Goal: Use online tool/utility: Use online tool/utility

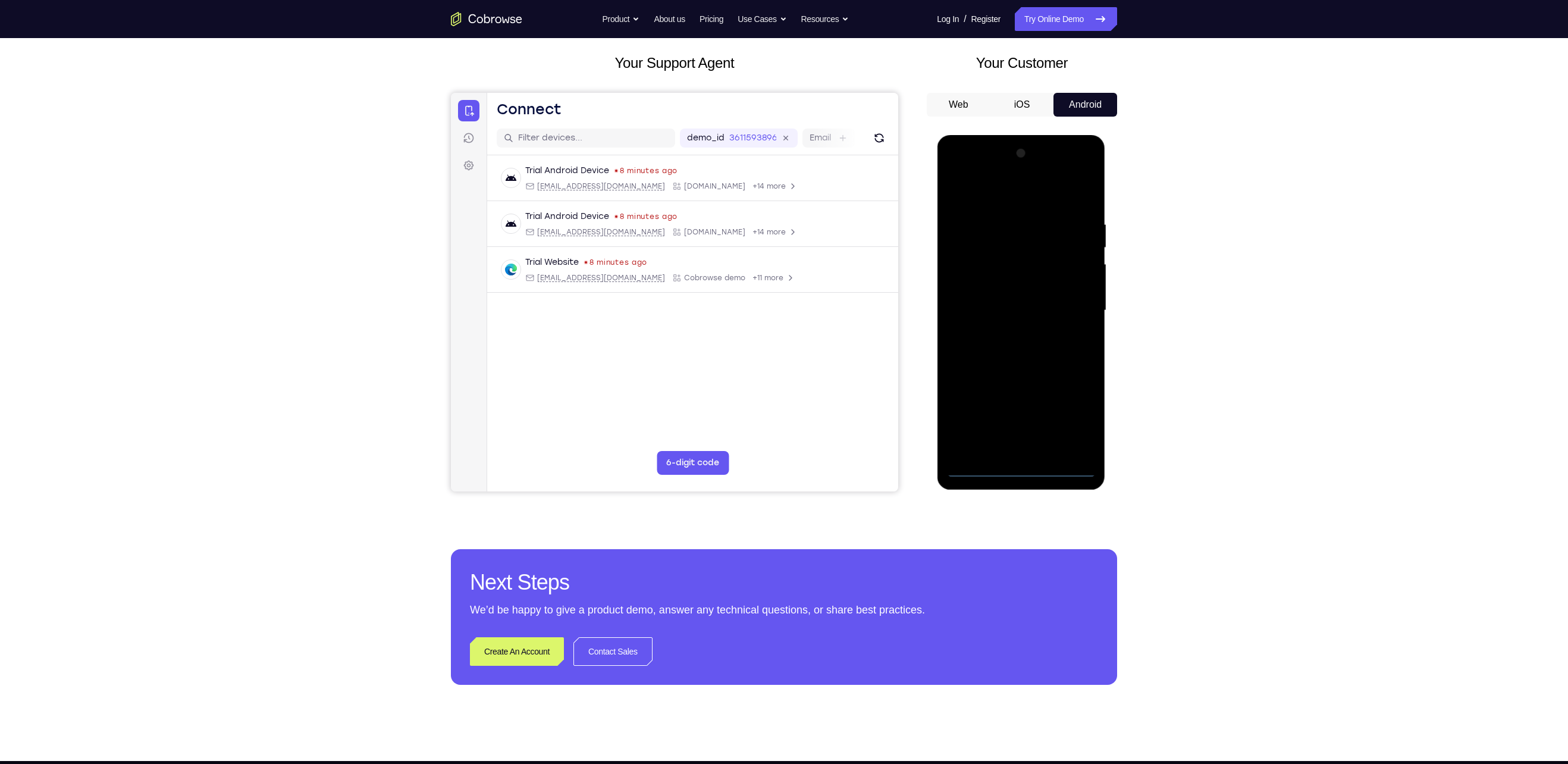
click at [1025, 468] on div at bounding box center [1021, 311] width 150 height 333
click at [1075, 427] on div at bounding box center [1021, 311] width 150 height 333
click at [970, 204] on div at bounding box center [1021, 311] width 150 height 333
click at [1063, 306] on div at bounding box center [1021, 311] width 150 height 333
click at [1008, 332] on div at bounding box center [1021, 311] width 150 height 333
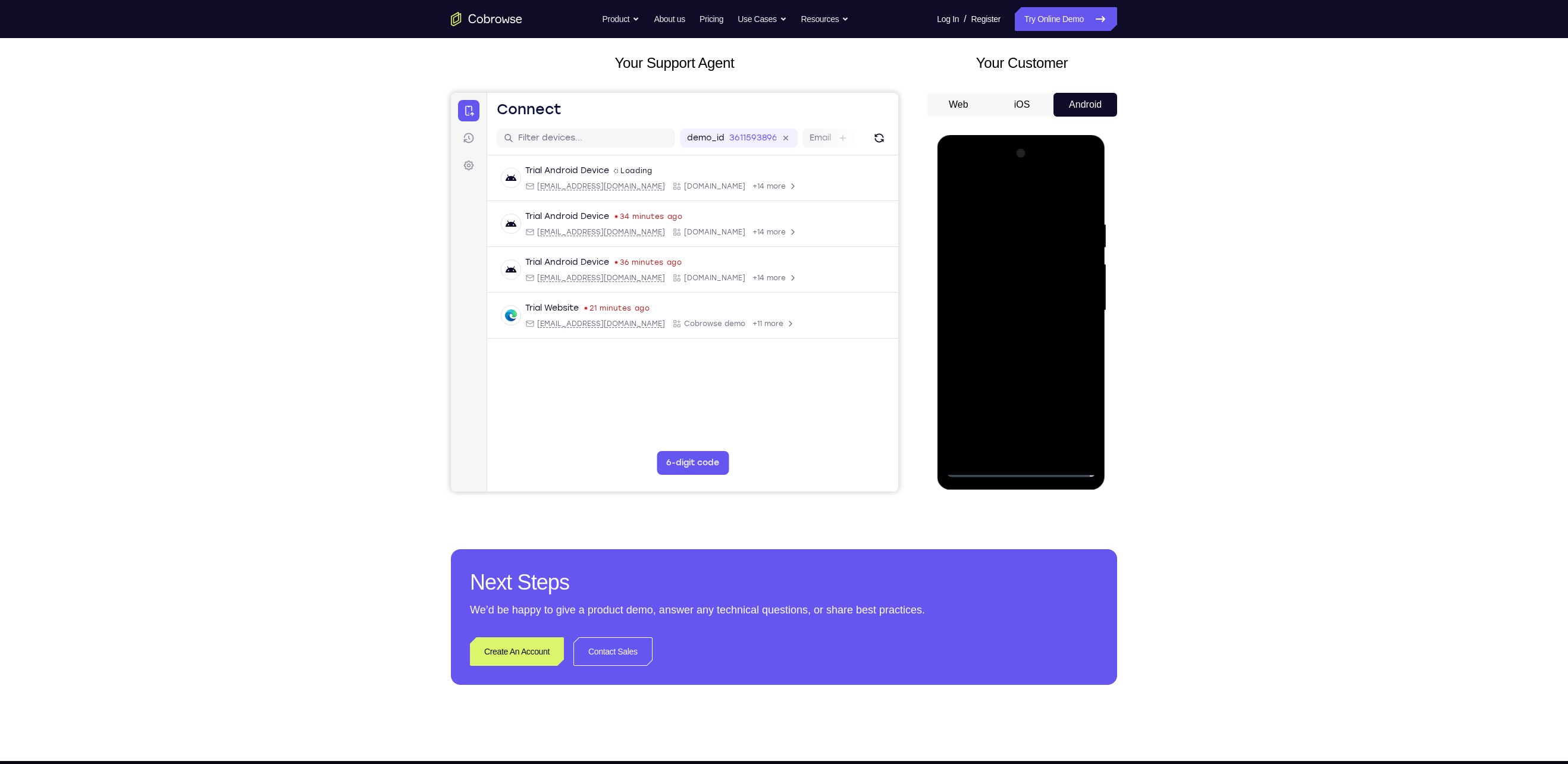
click at [999, 373] on div at bounding box center [1021, 311] width 150 height 333
click at [1043, 248] on div at bounding box center [1021, 311] width 150 height 333
click at [1024, 277] on div at bounding box center [1021, 311] width 150 height 333
click at [1012, 294] on div at bounding box center [1021, 311] width 150 height 333
click at [982, 451] on div at bounding box center [1021, 311] width 150 height 333
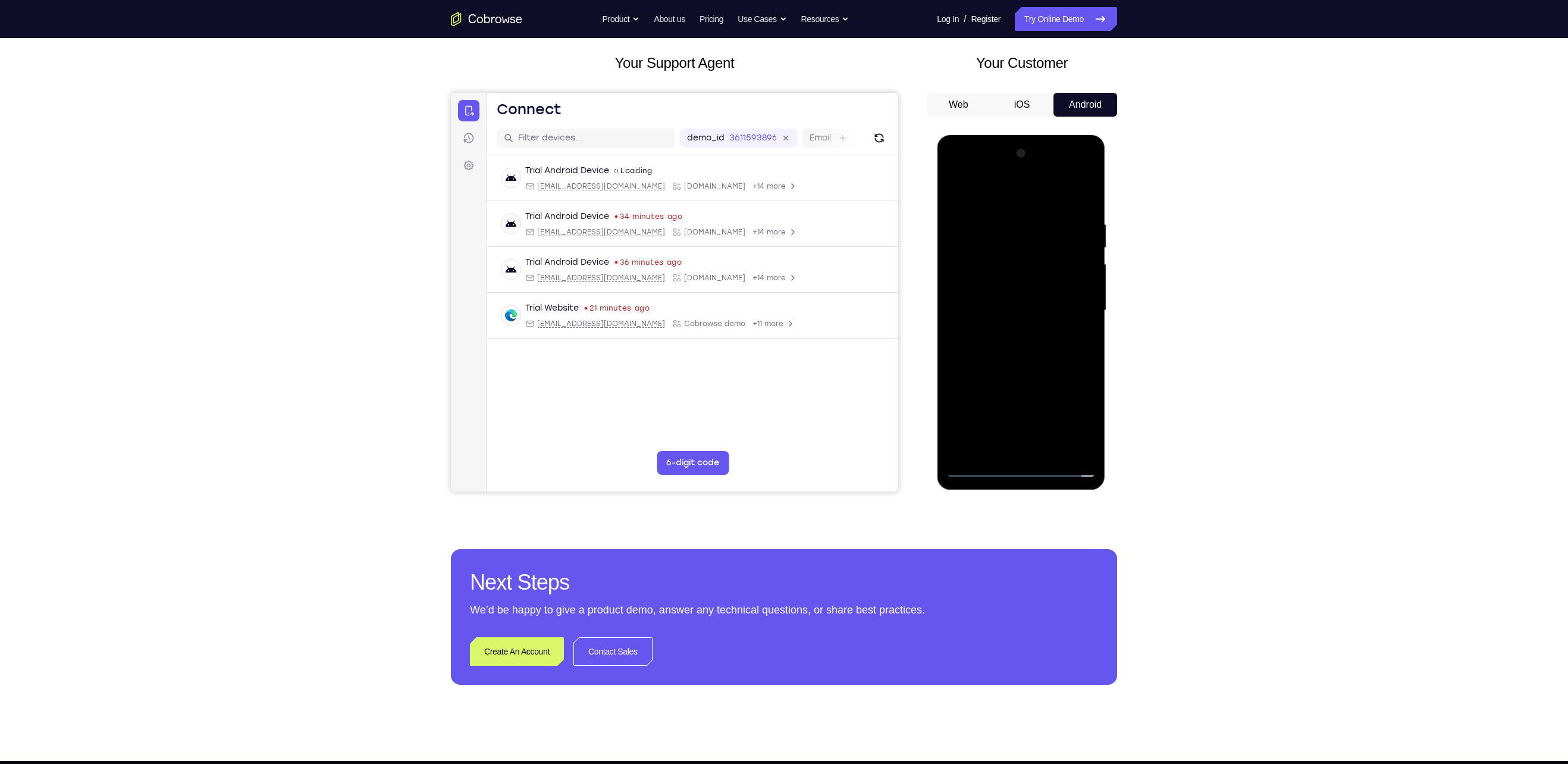
click at [1011, 269] on div at bounding box center [1021, 311] width 150 height 333
click at [1000, 214] on div at bounding box center [1021, 311] width 150 height 333
click at [1083, 207] on div at bounding box center [1021, 311] width 150 height 333
click at [1010, 214] on div at bounding box center [1021, 311] width 150 height 333
click at [1008, 220] on div at bounding box center [1021, 311] width 150 height 333
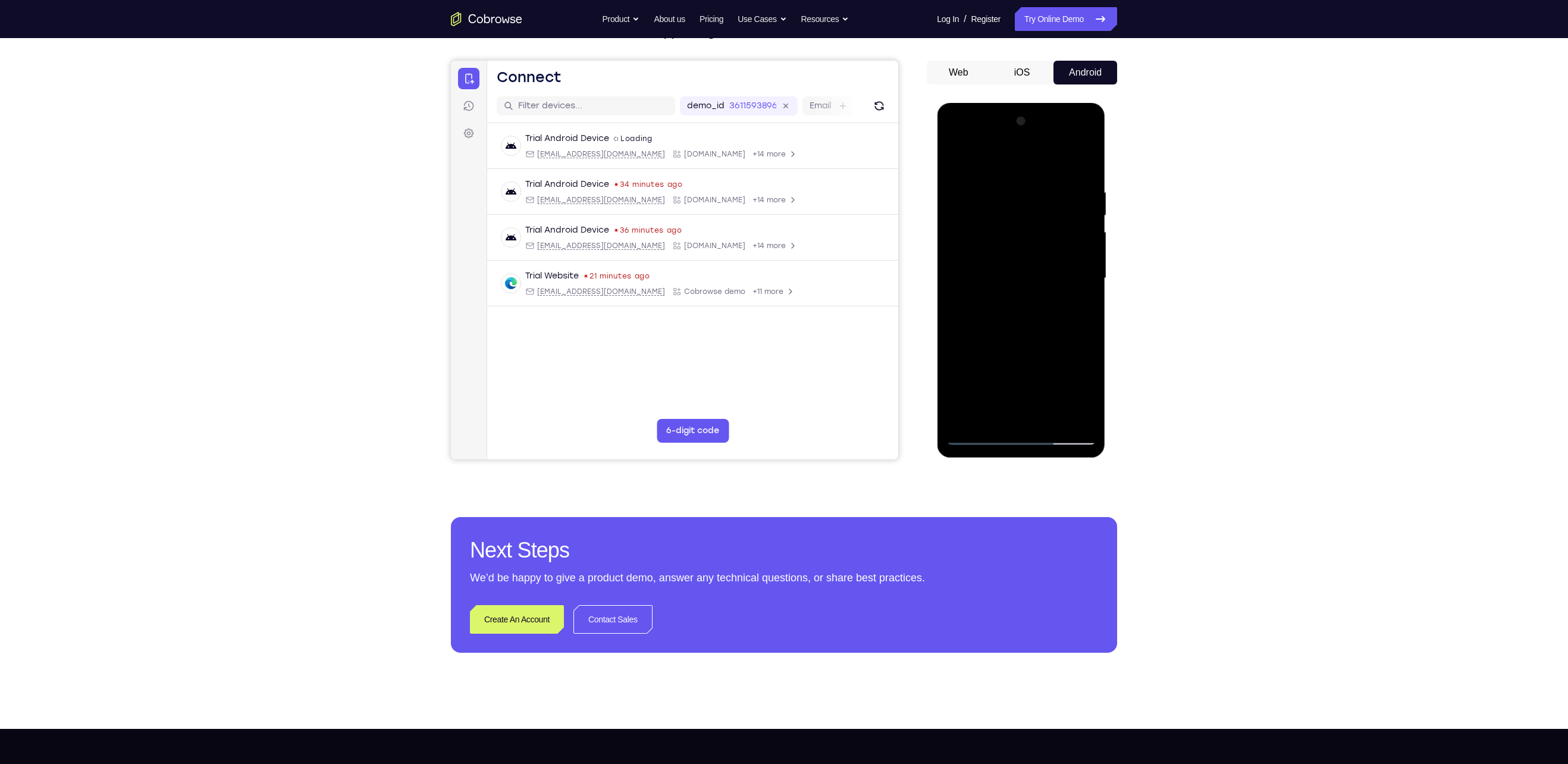
scroll to position [93, 0]
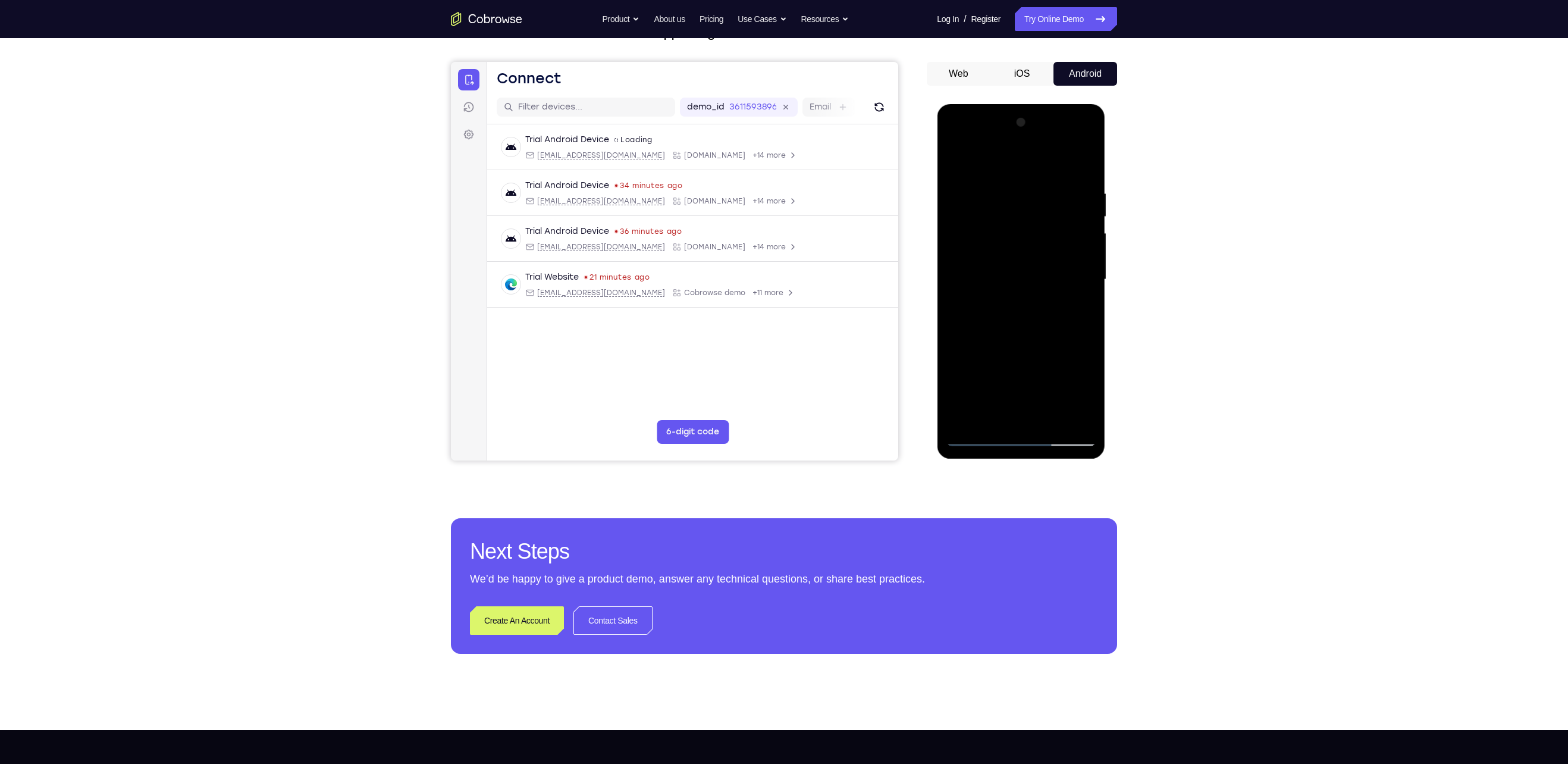
click at [1077, 292] on div at bounding box center [1021, 280] width 150 height 333
click at [1087, 279] on div at bounding box center [1021, 280] width 150 height 333
click at [1088, 279] on div at bounding box center [1021, 280] width 150 height 333
click at [1087, 279] on div at bounding box center [1021, 280] width 150 height 333
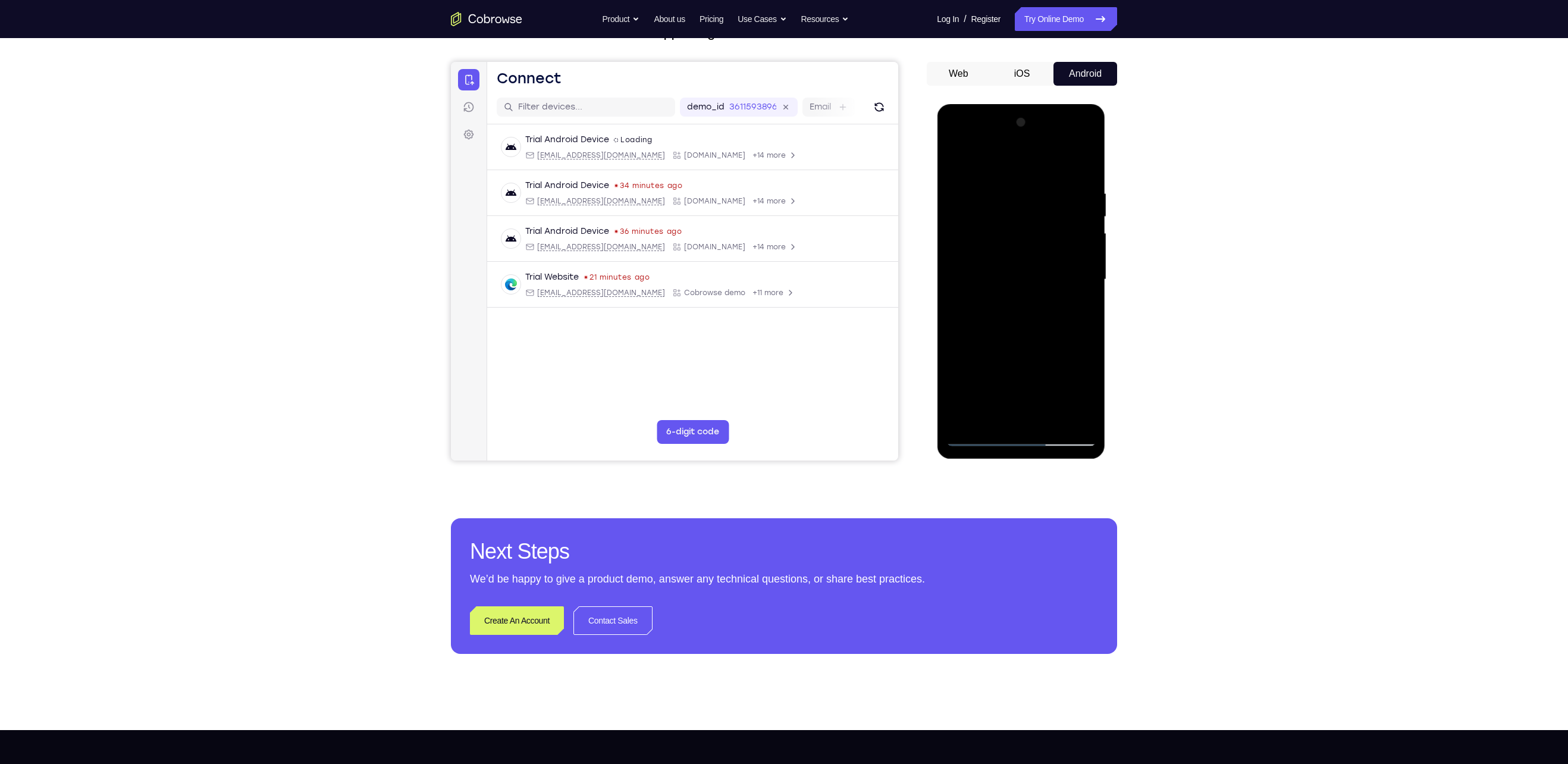
click at [1039, 202] on div at bounding box center [1021, 280] width 150 height 333
click at [1039, 191] on div at bounding box center [1021, 280] width 150 height 333
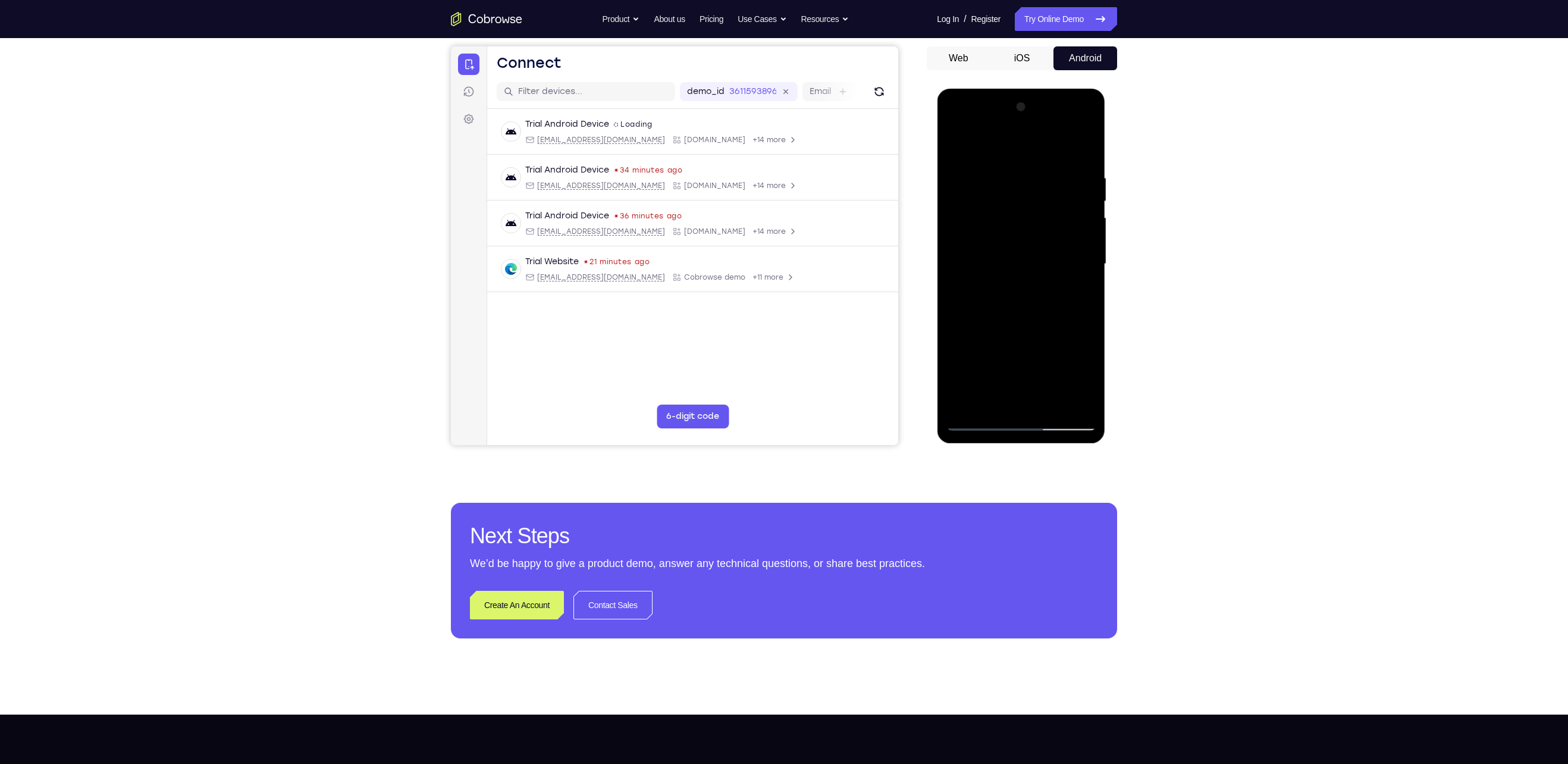
scroll to position [62, 0]
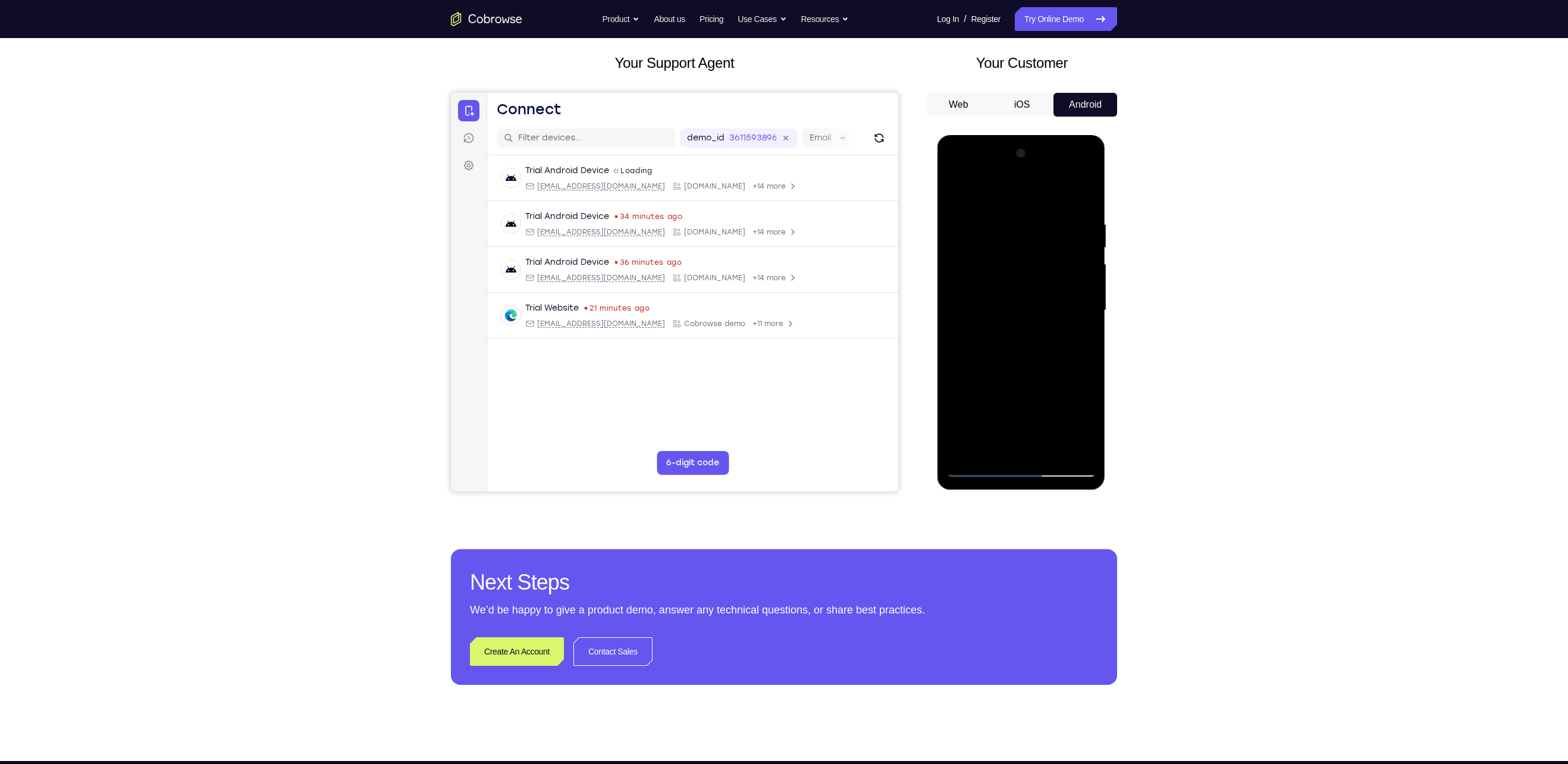
click at [1087, 208] on div at bounding box center [1021, 311] width 150 height 333
click at [1084, 199] on div at bounding box center [1021, 311] width 150 height 333
click at [1055, 454] on div at bounding box center [1021, 311] width 150 height 333
click at [1050, 449] on div at bounding box center [1021, 311] width 150 height 333
click at [1000, 376] on div at bounding box center [1021, 311] width 150 height 333
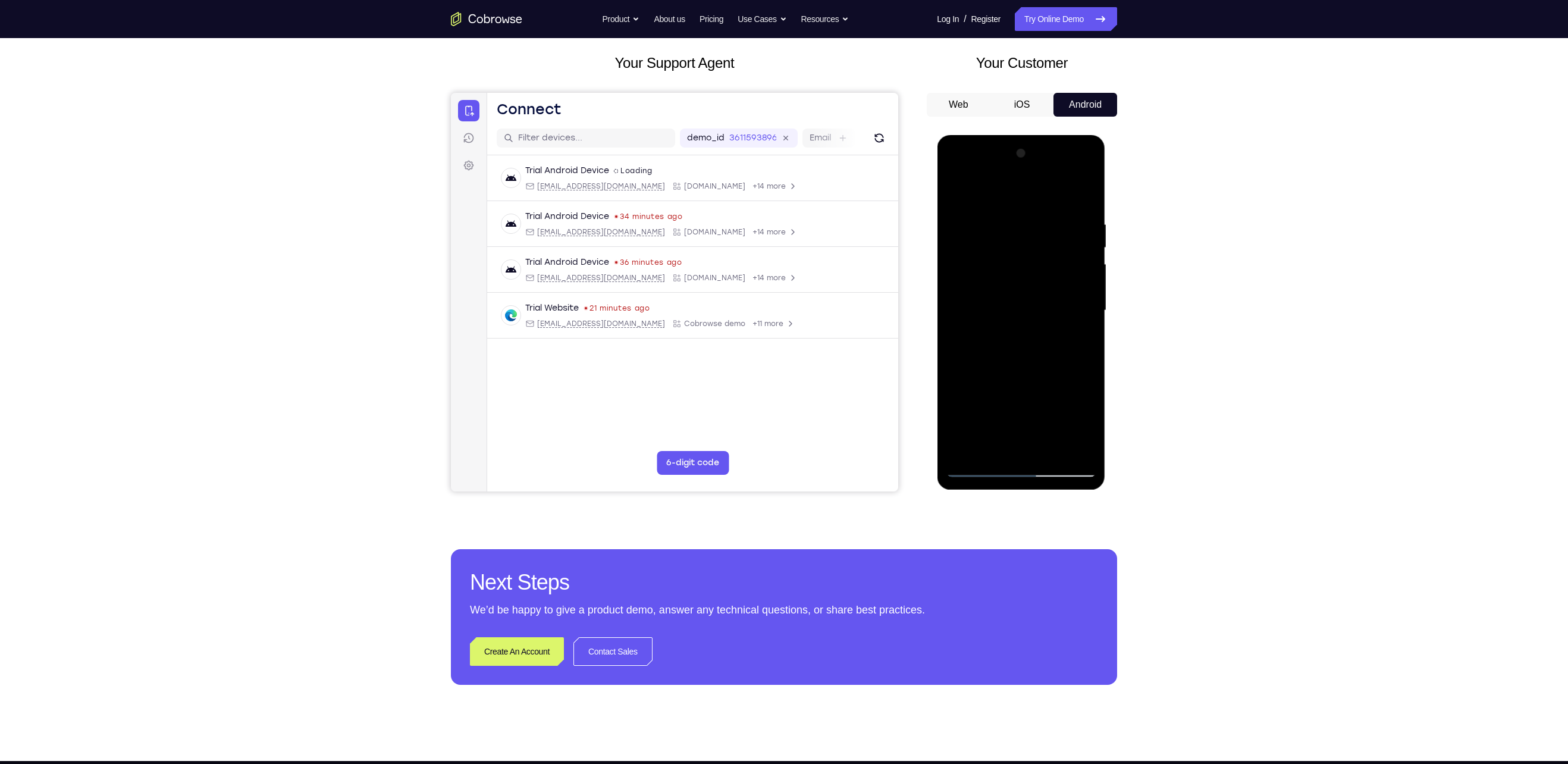
click at [1009, 312] on div at bounding box center [1021, 311] width 150 height 333
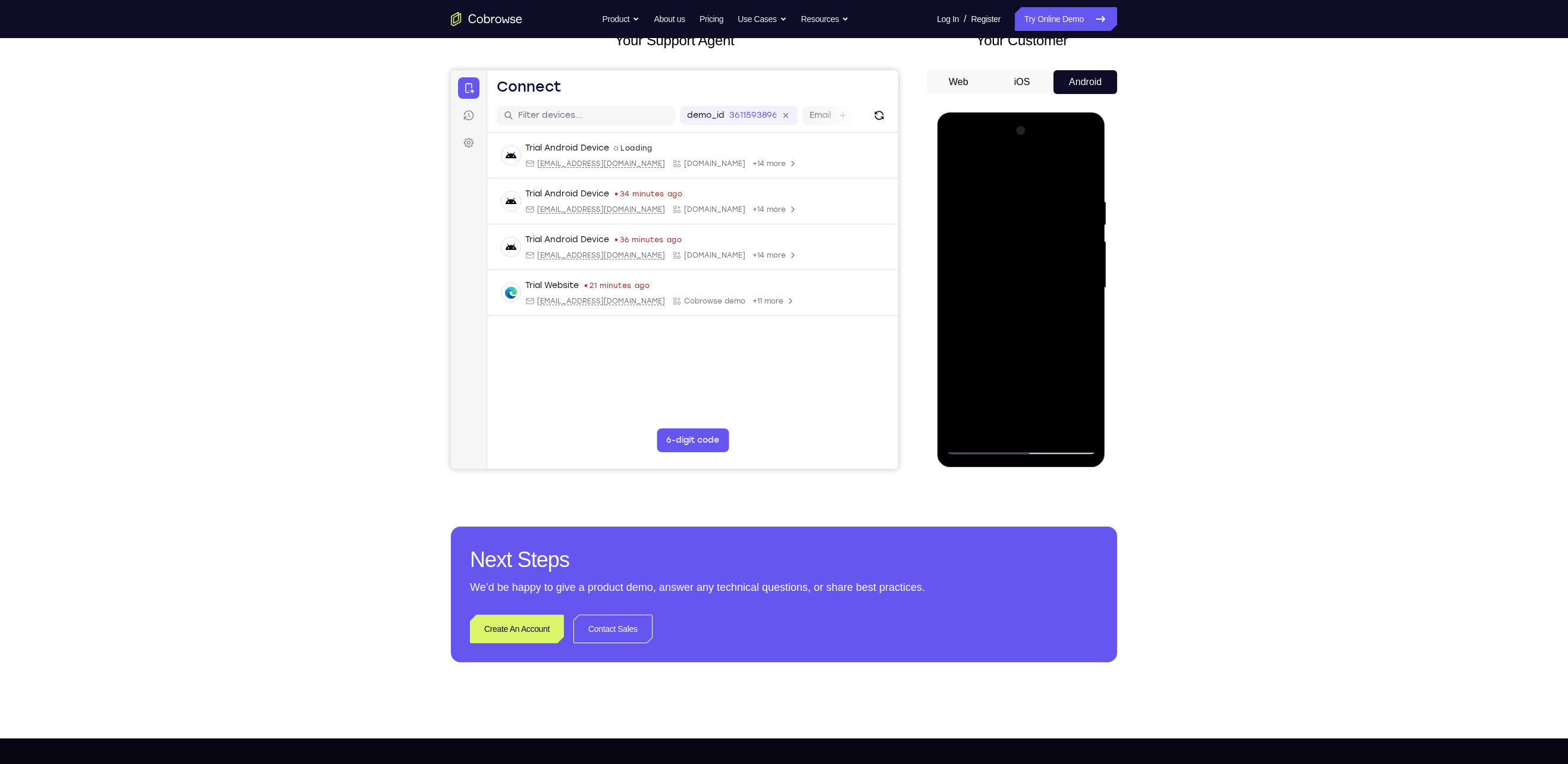
click at [1083, 404] on div at bounding box center [1021, 288] width 150 height 333
click at [1083, 407] on div at bounding box center [1021, 288] width 150 height 333
click at [1083, 405] on div at bounding box center [1021, 288] width 150 height 333
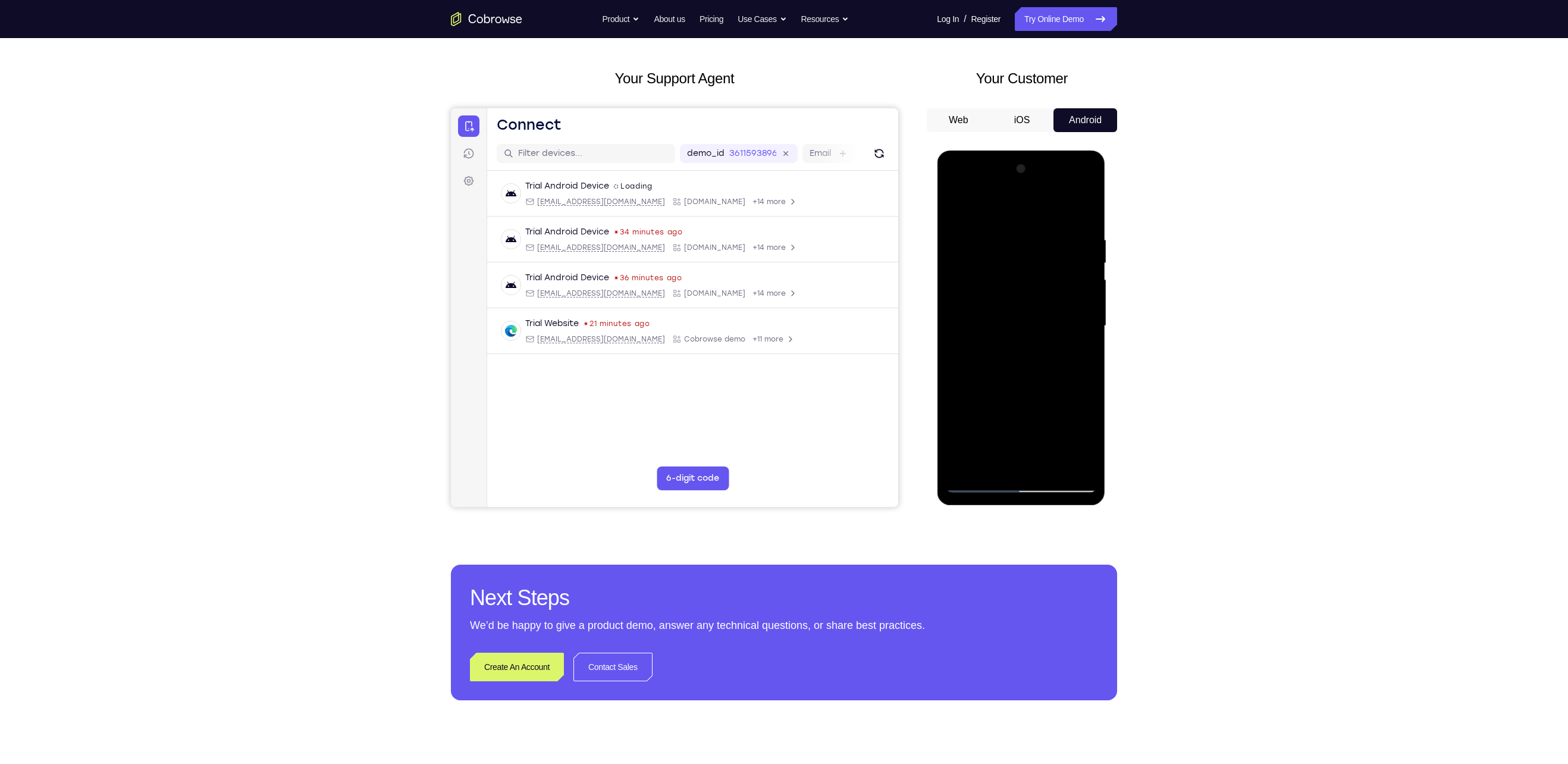
scroll to position [30, 0]
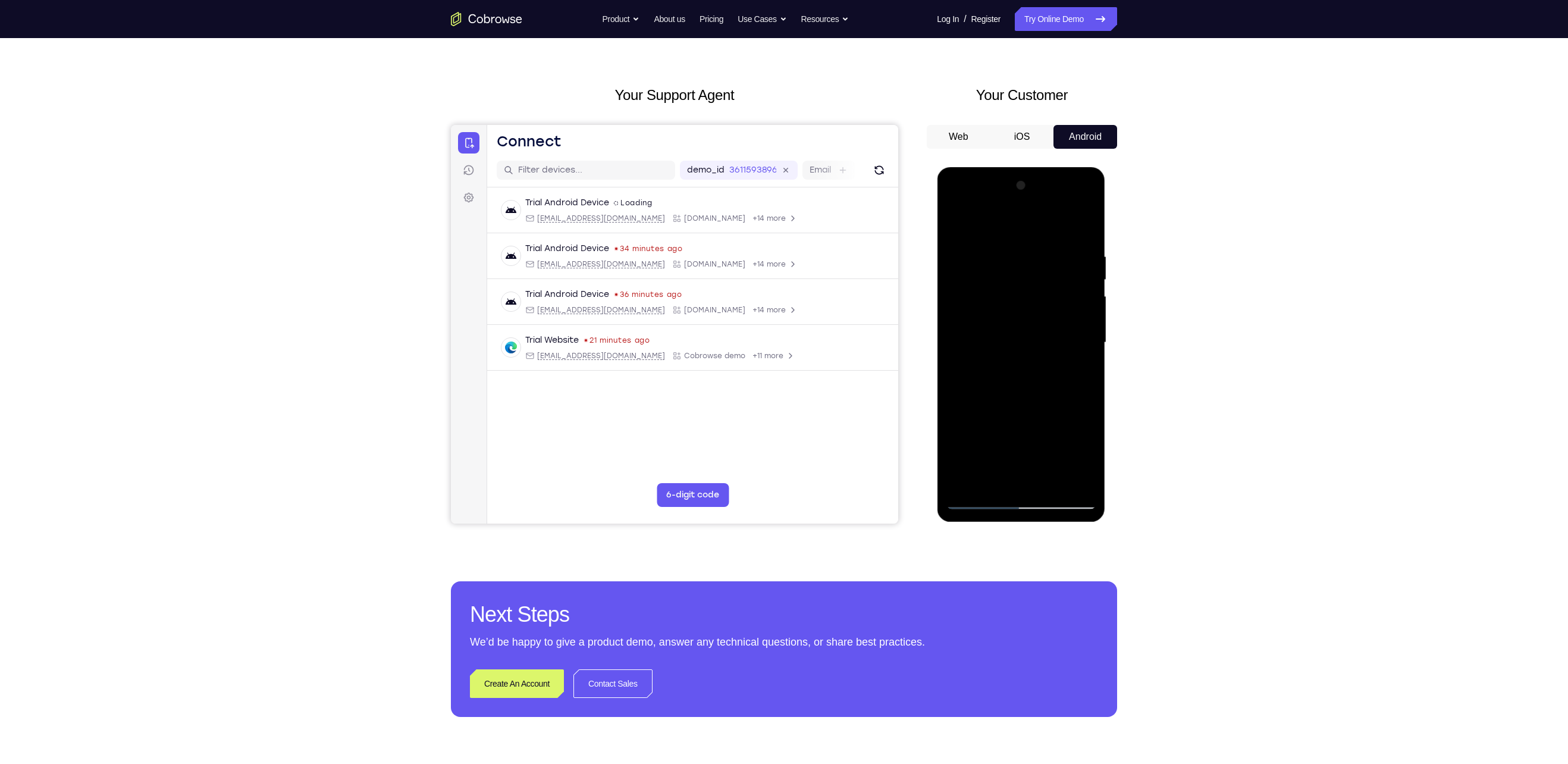
click at [1012, 307] on div at bounding box center [1021, 343] width 150 height 333
click at [1017, 407] on div at bounding box center [1021, 343] width 150 height 333
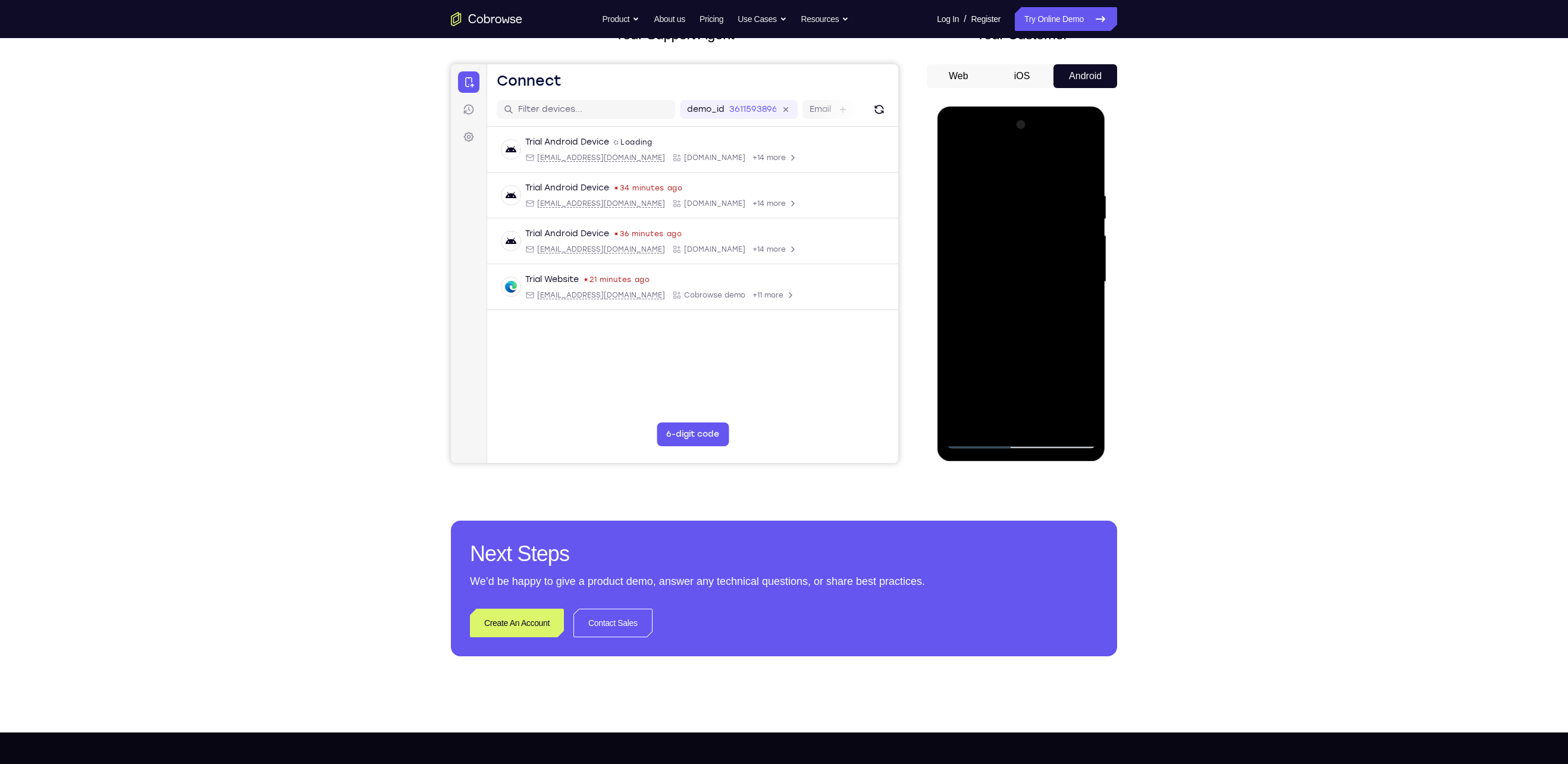
scroll to position [94, 0]
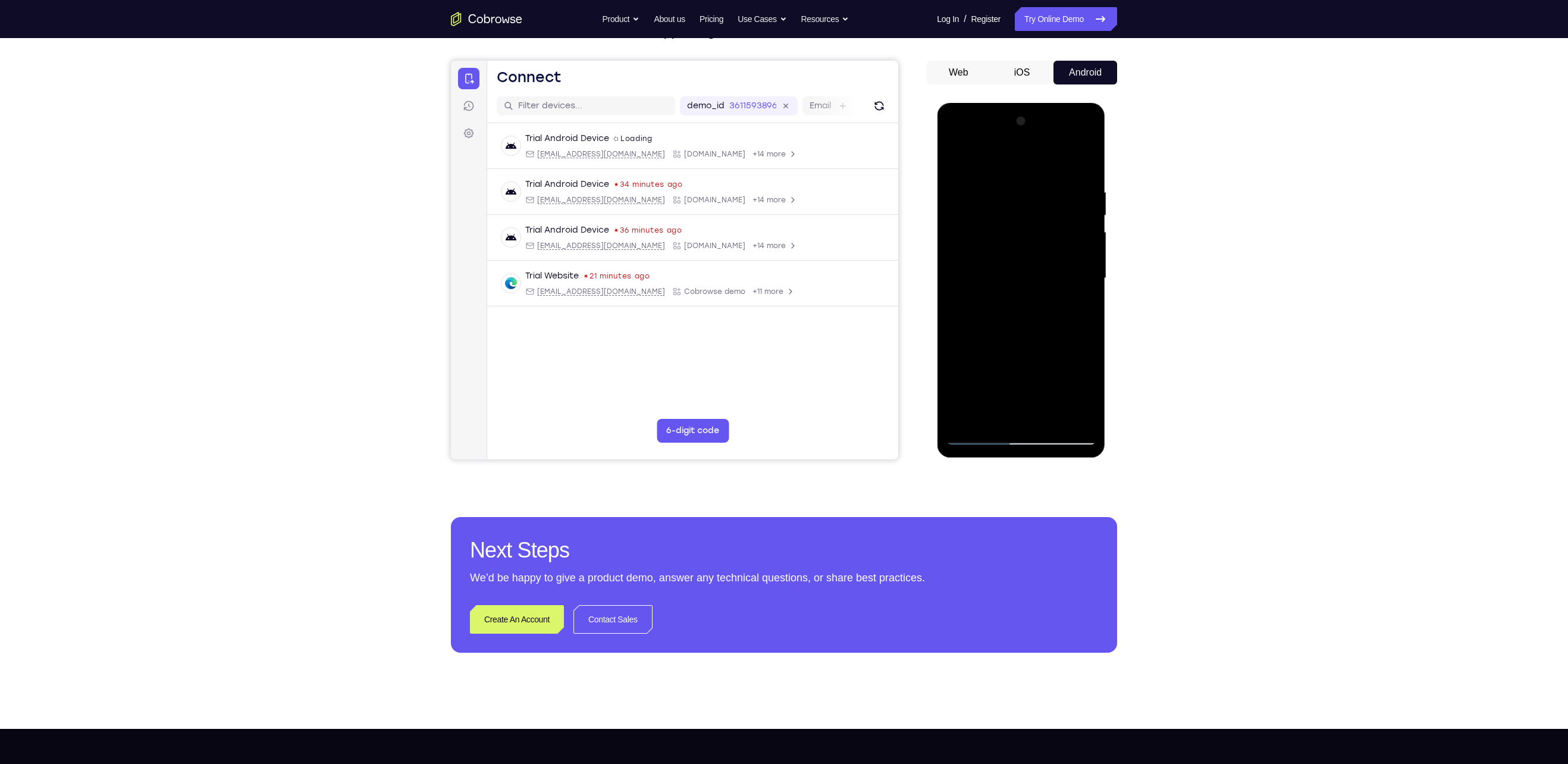
click at [978, 438] on div at bounding box center [1021, 278] width 150 height 333
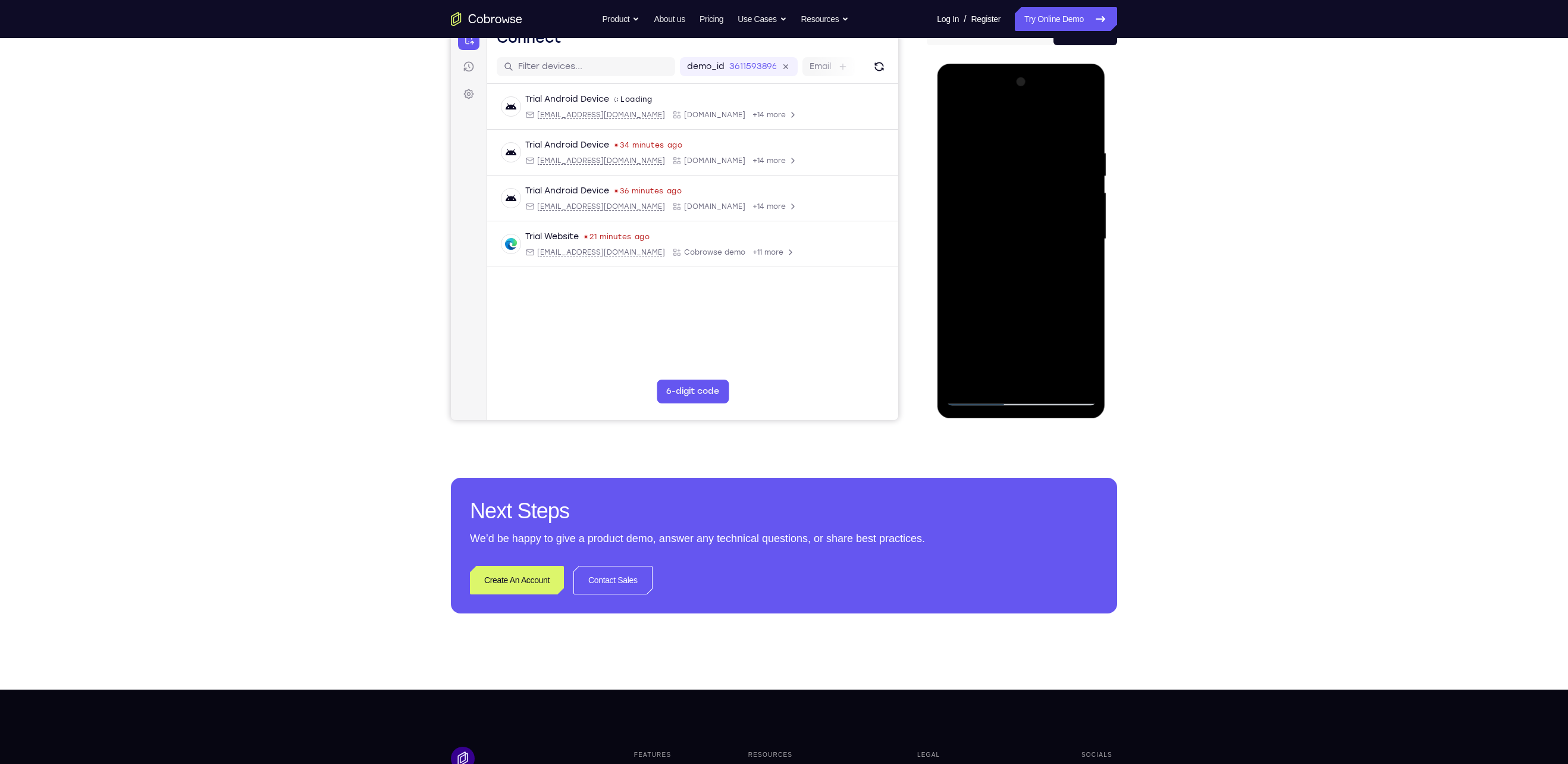
scroll to position [139, 0]
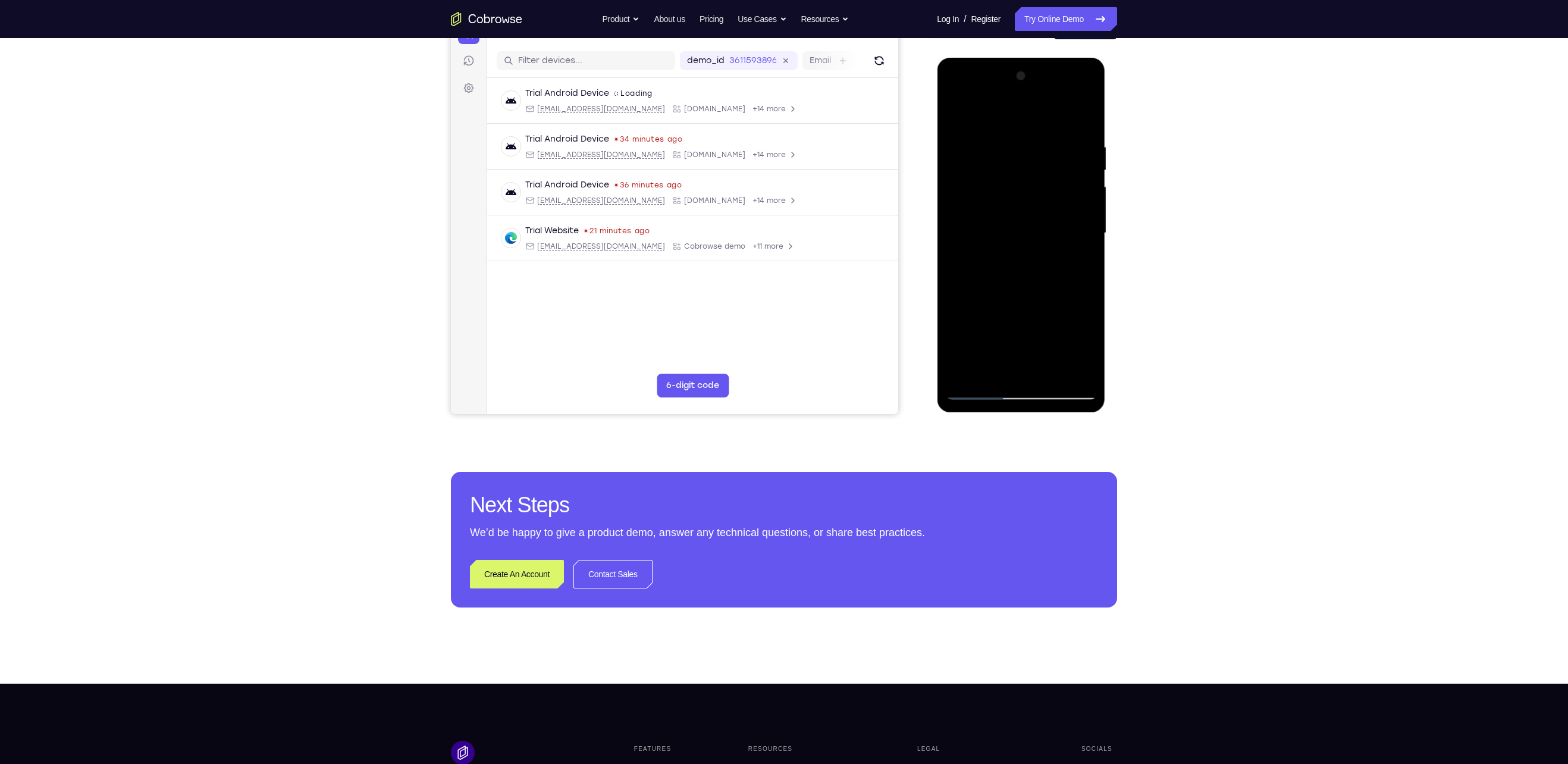
click at [975, 393] on div at bounding box center [1021, 233] width 150 height 333
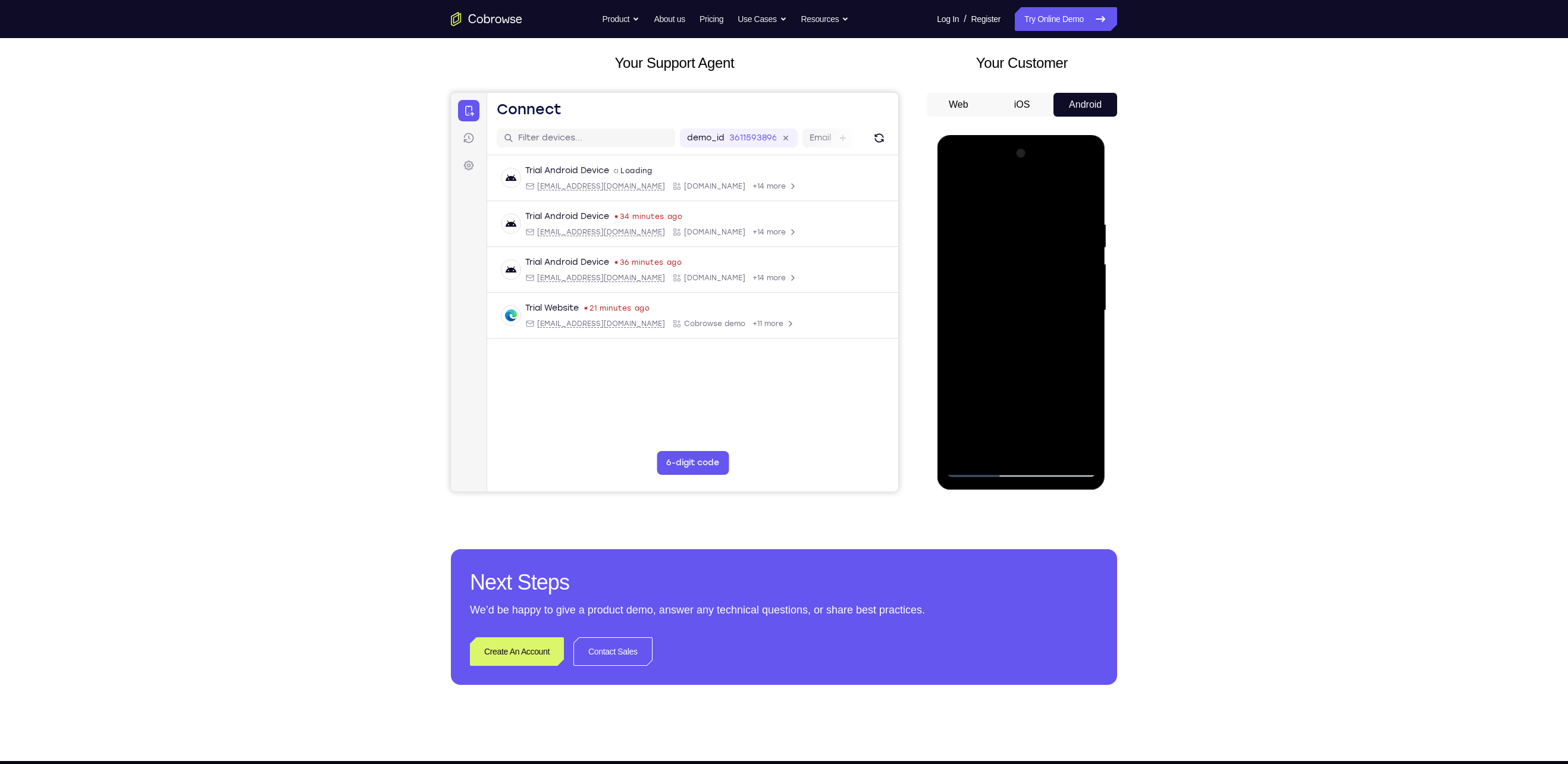
scroll to position [70, 0]
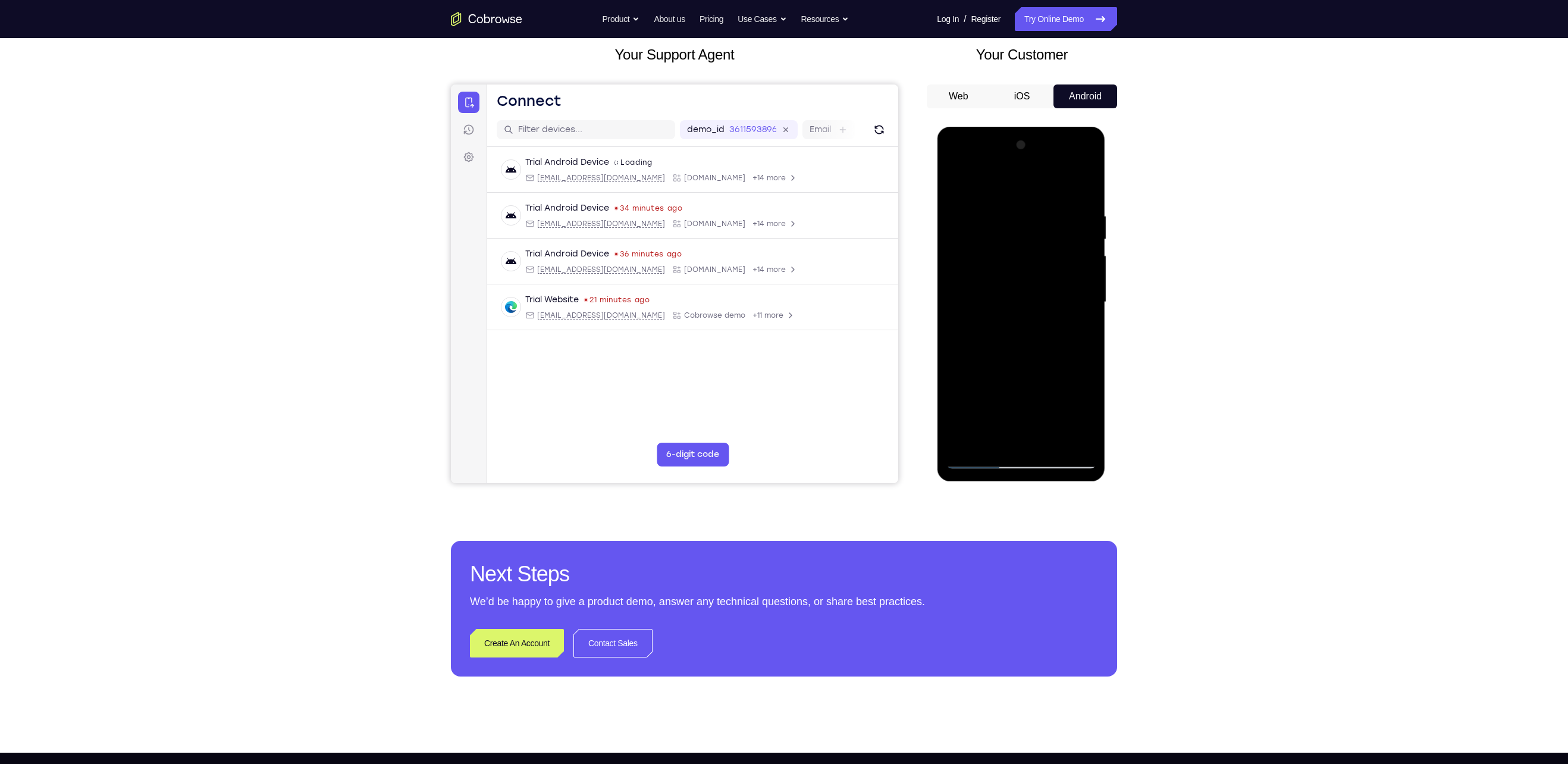
click at [966, 442] on div at bounding box center [1021, 302] width 150 height 333
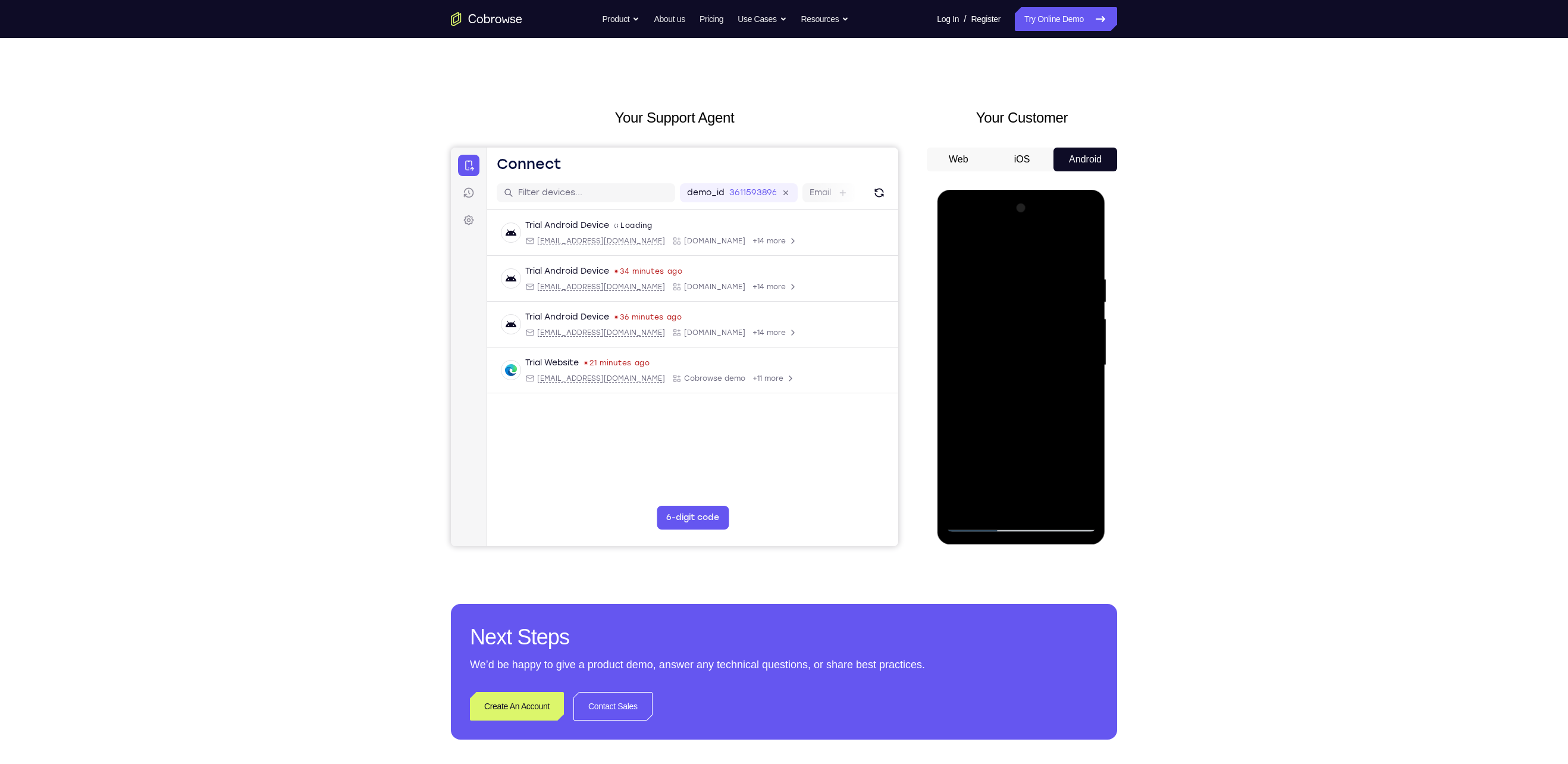
scroll to position [0, 0]
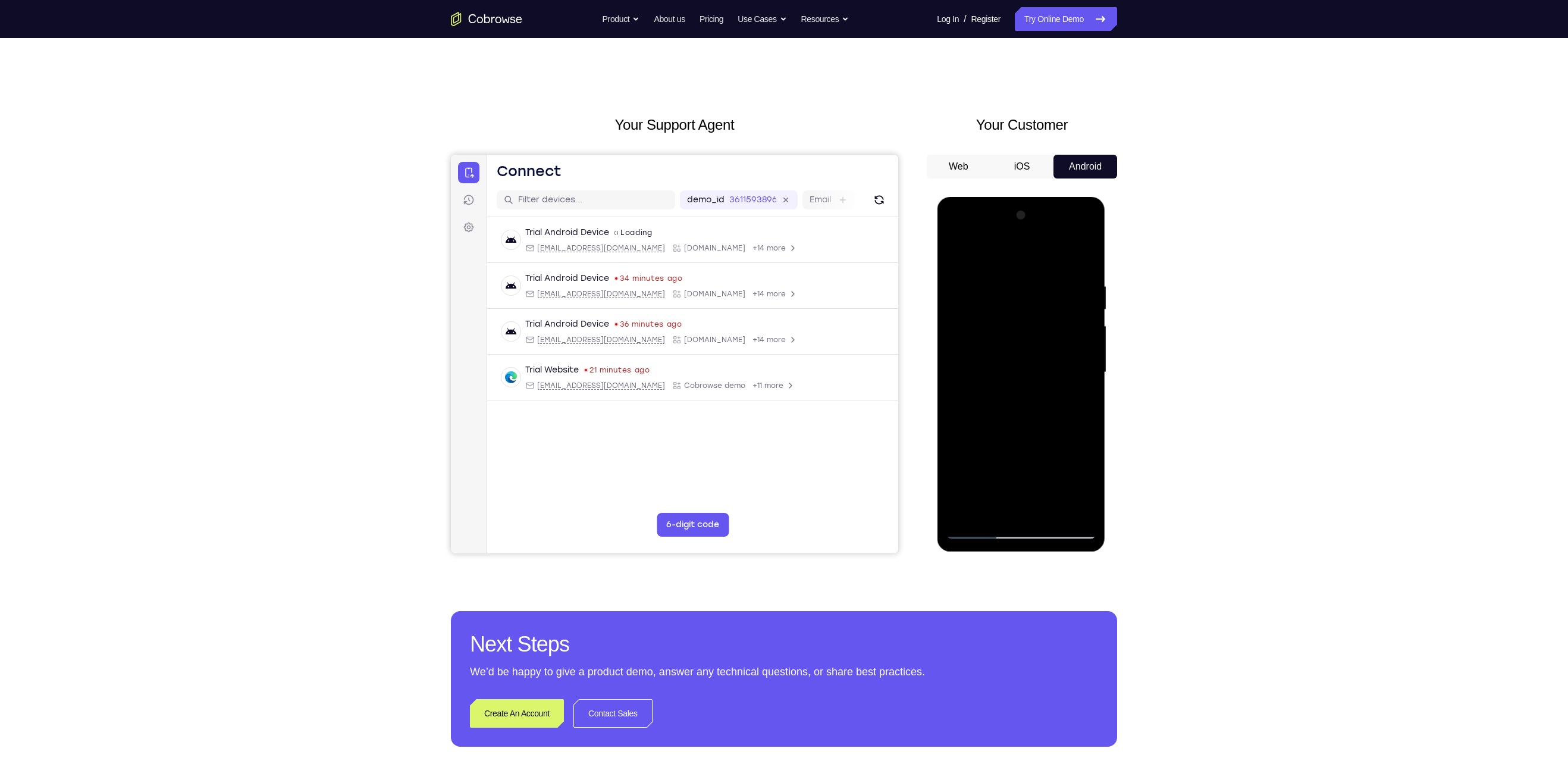
click at [1088, 258] on div at bounding box center [1021, 372] width 150 height 333
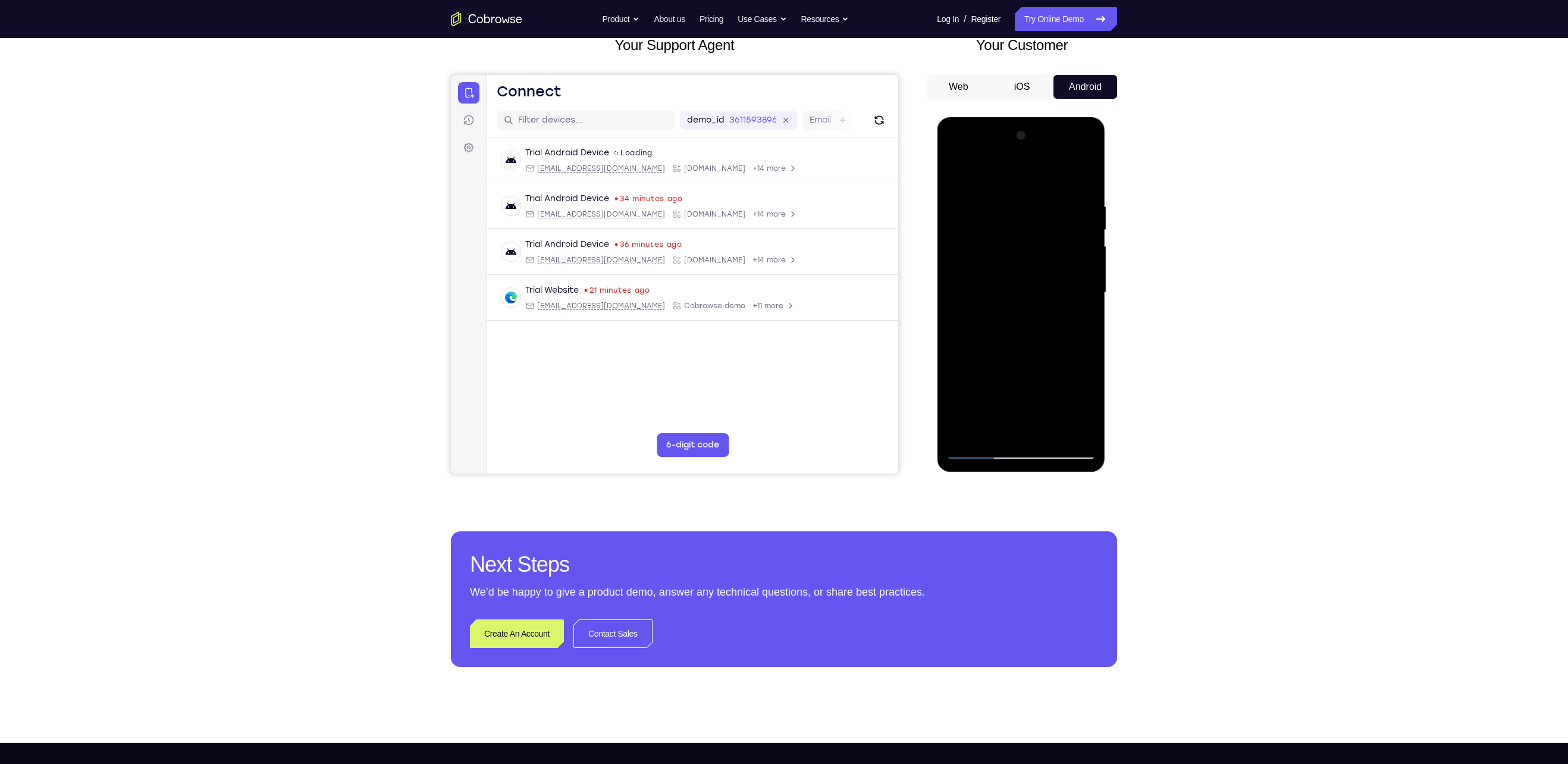
click at [964, 436] on div at bounding box center [1021, 292] width 150 height 333
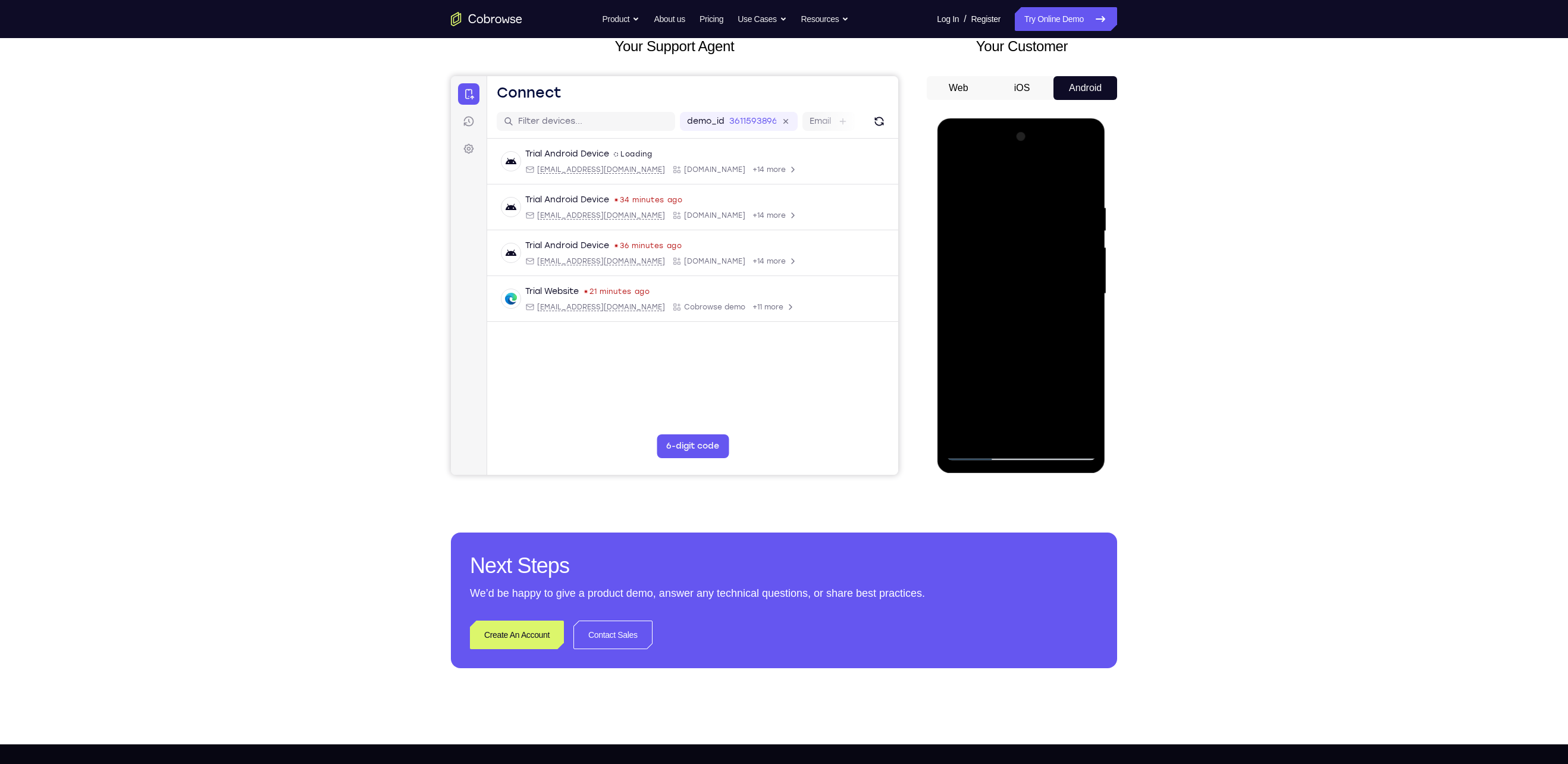
scroll to position [79, 0]
click at [1043, 435] on div at bounding box center [1021, 294] width 150 height 333
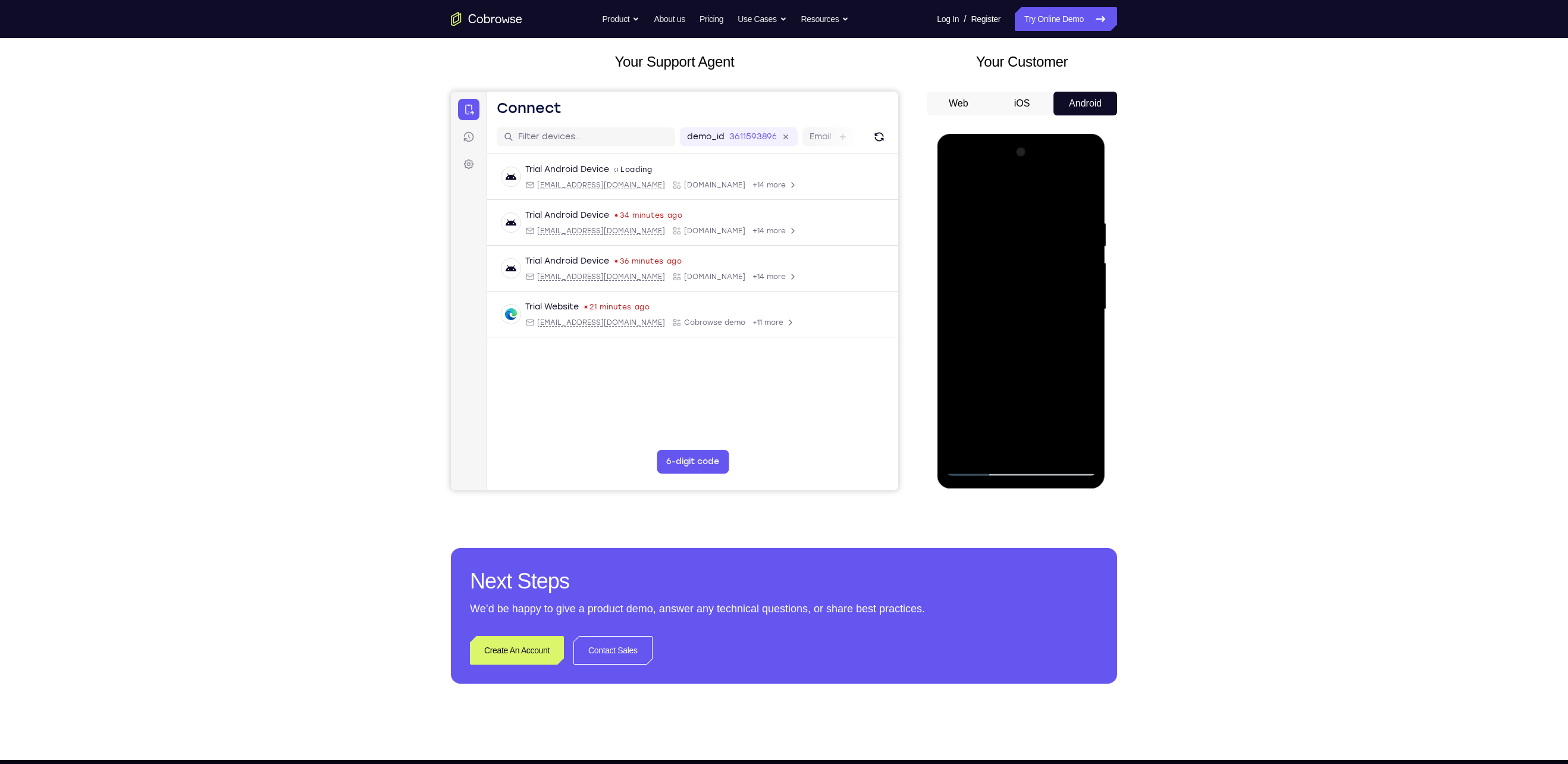
scroll to position [62, 0]
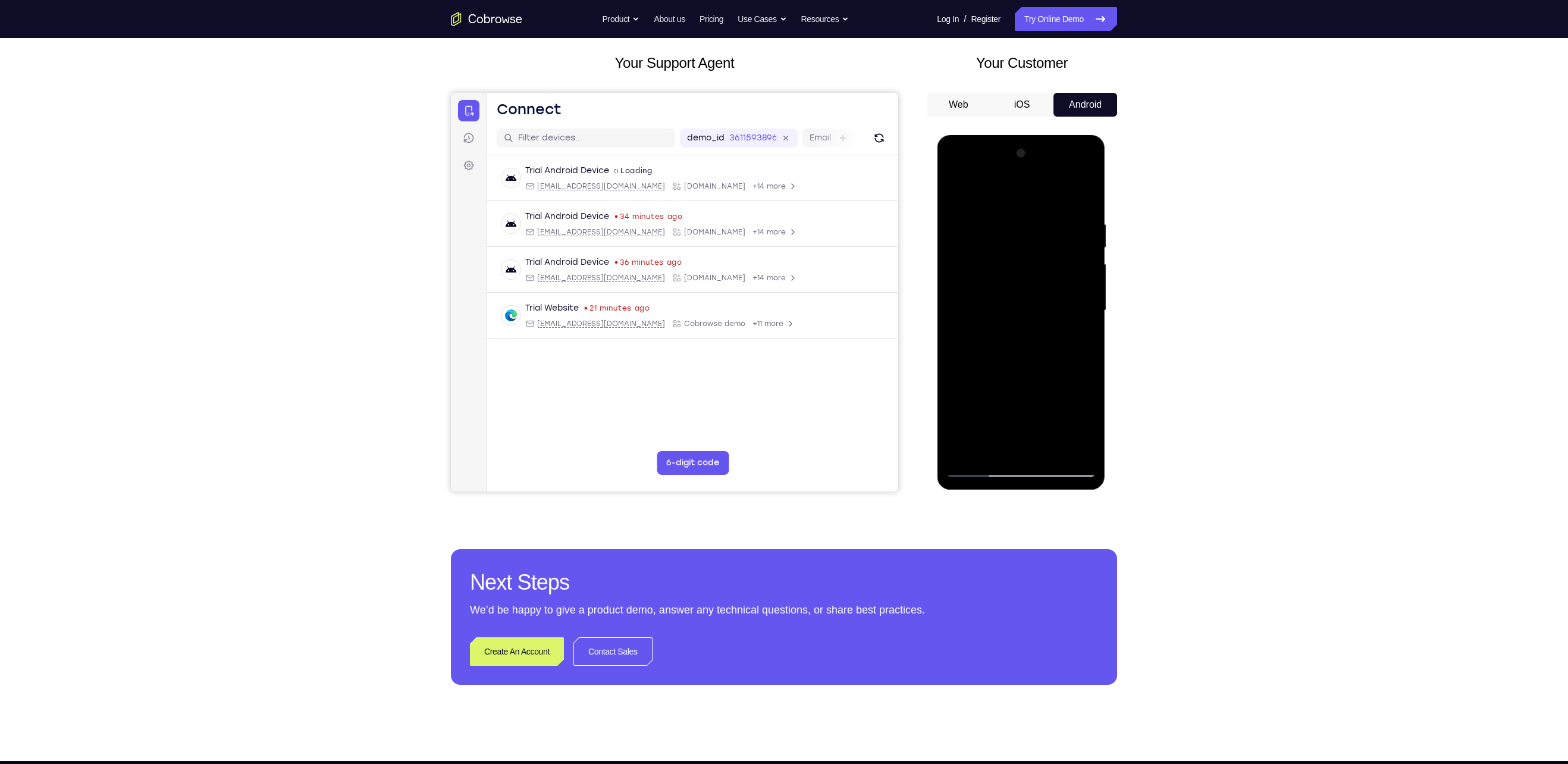
click at [1052, 450] on div at bounding box center [1021, 311] width 150 height 333
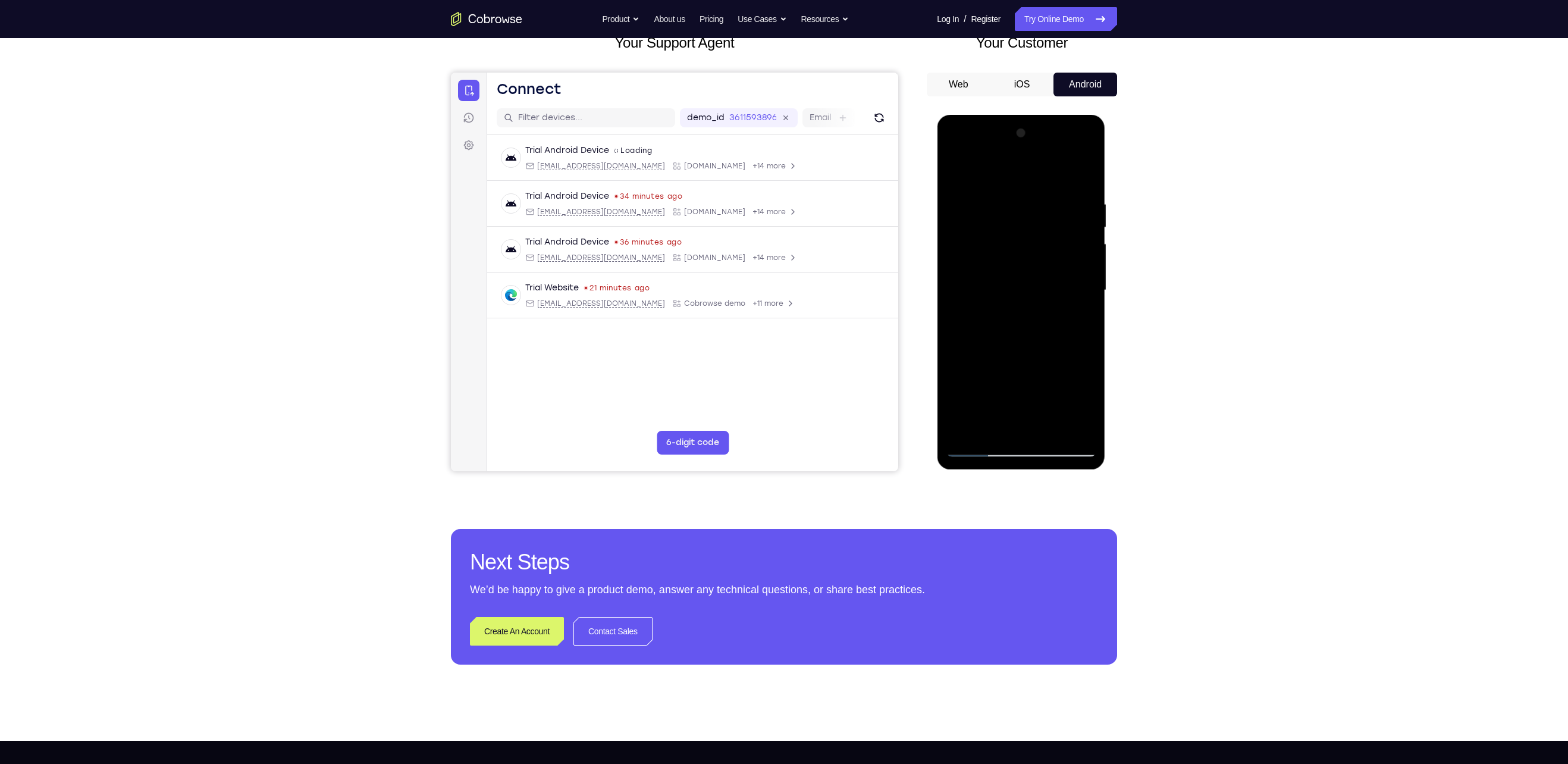
scroll to position [81, 0]
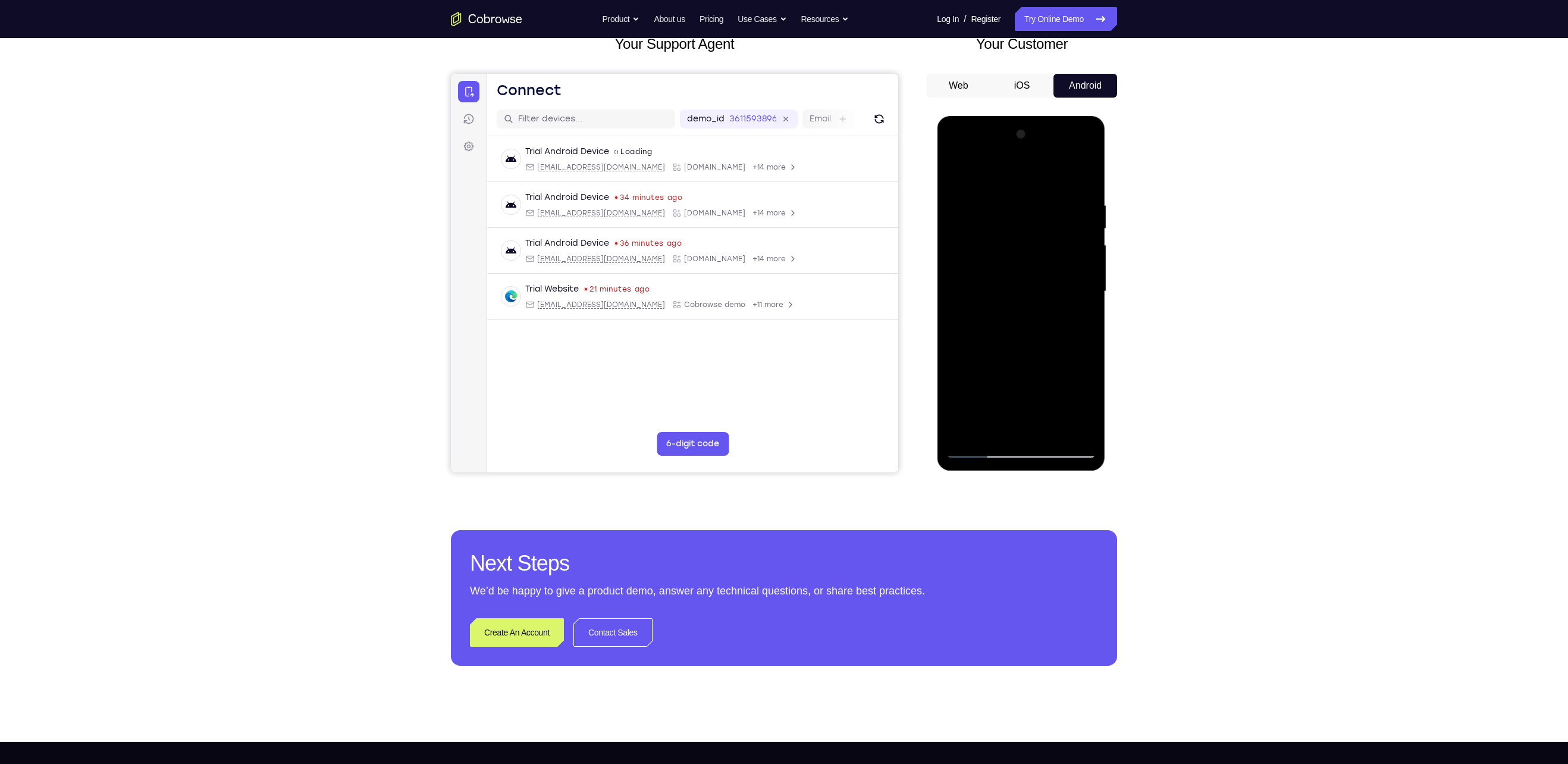
click at [979, 450] on div at bounding box center [1021, 292] width 150 height 333
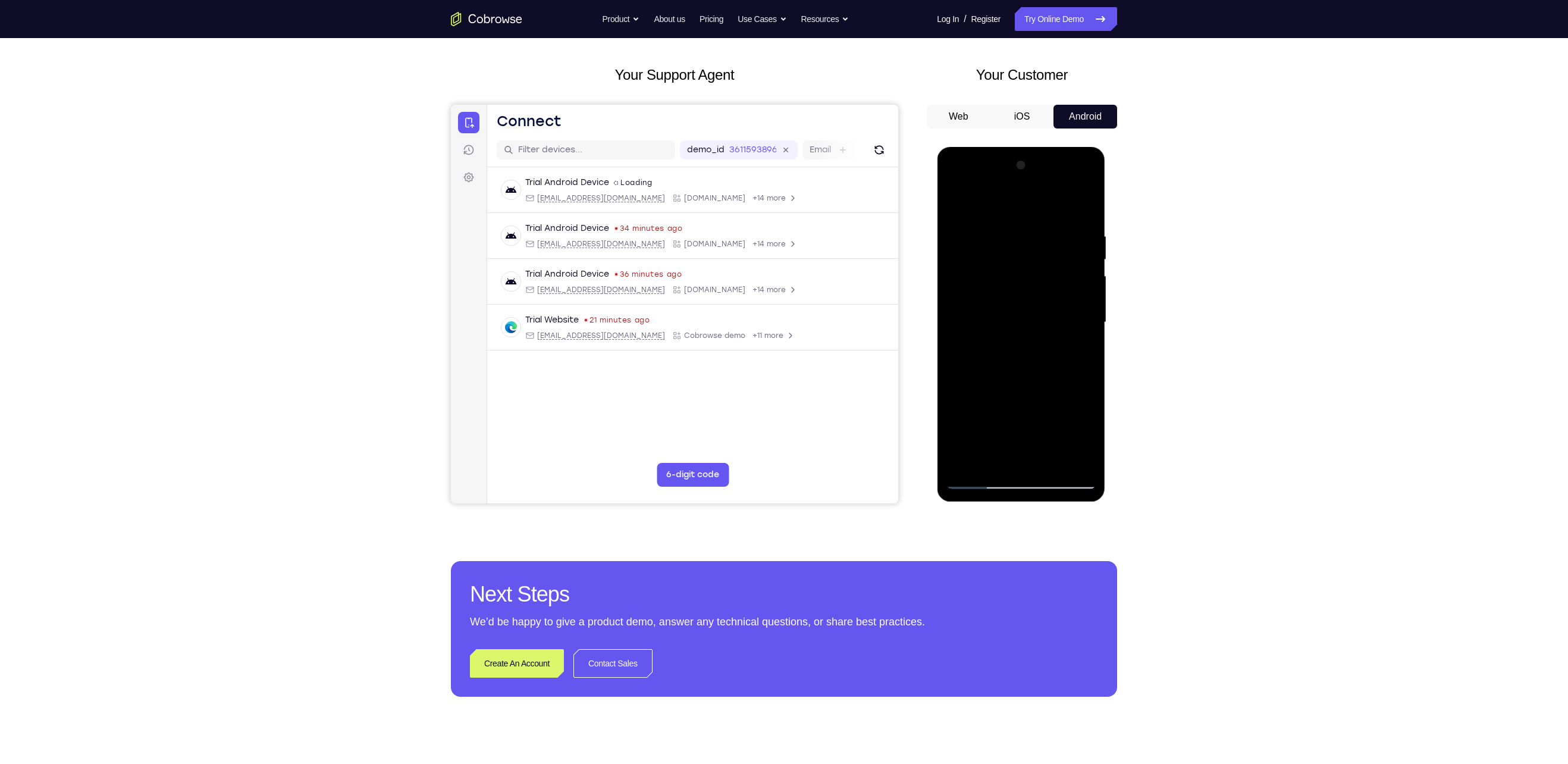
scroll to position [49, 0]
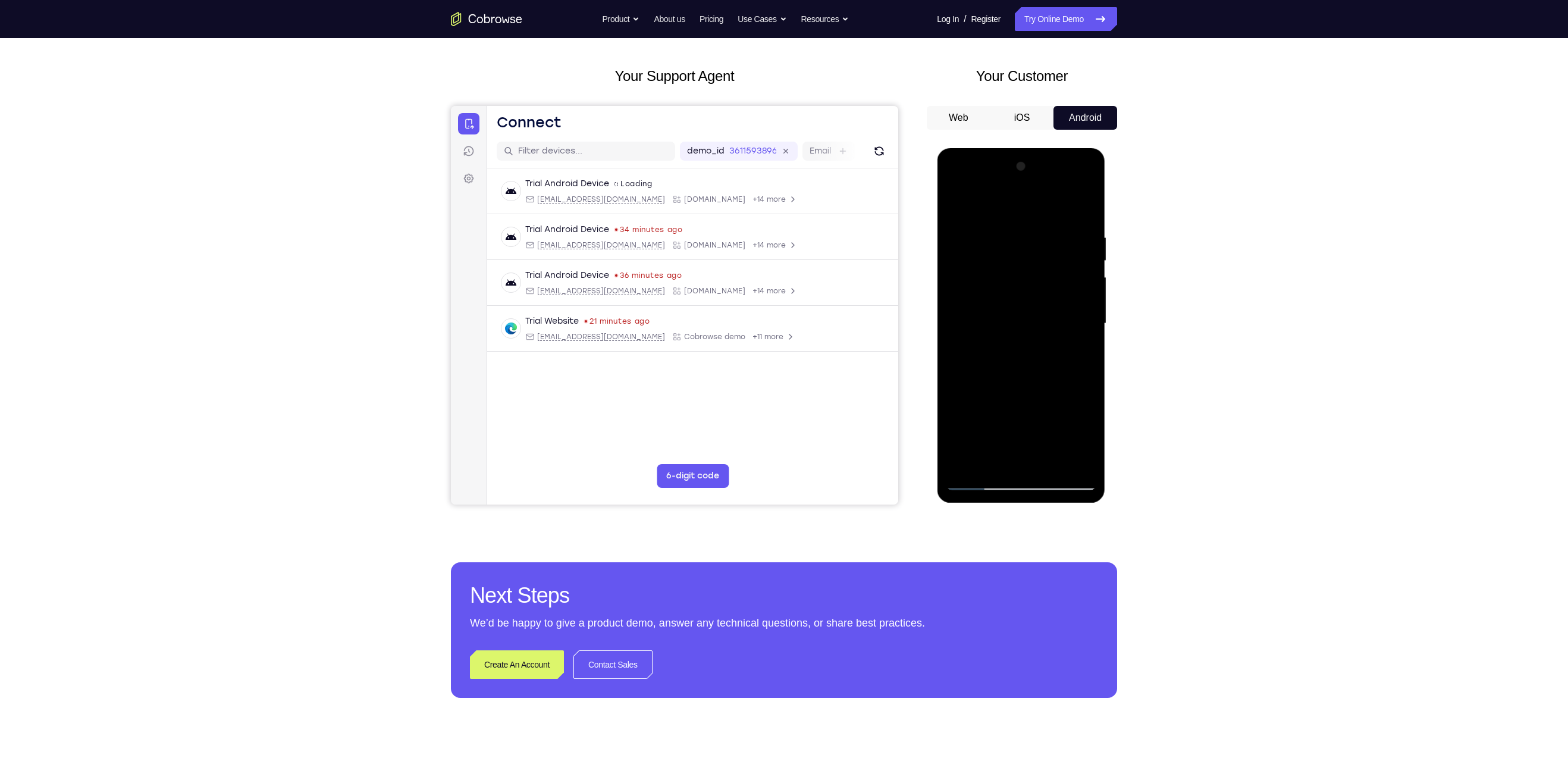
click at [1030, 321] on div at bounding box center [1021, 324] width 150 height 333
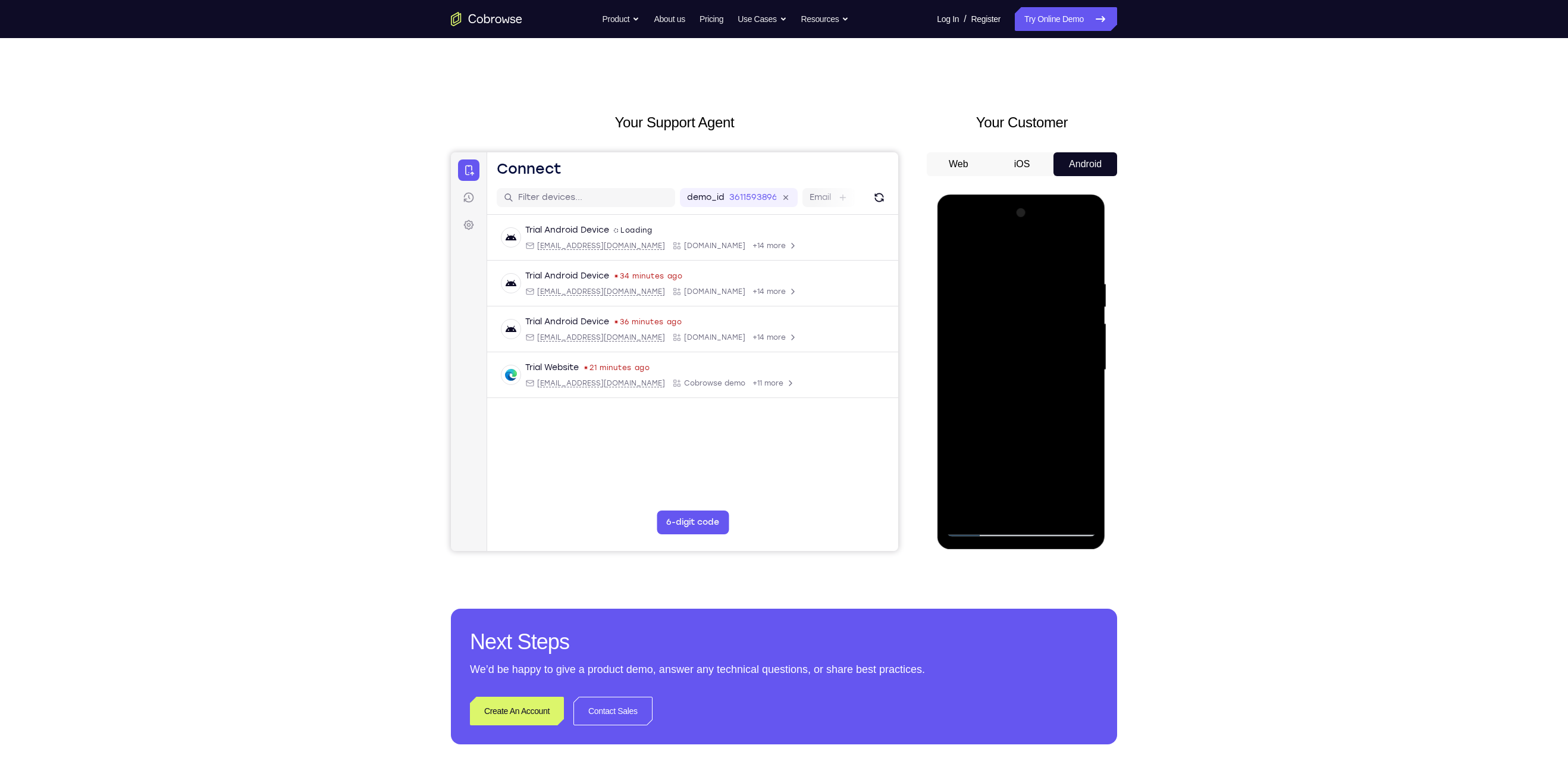
scroll to position [1, 0]
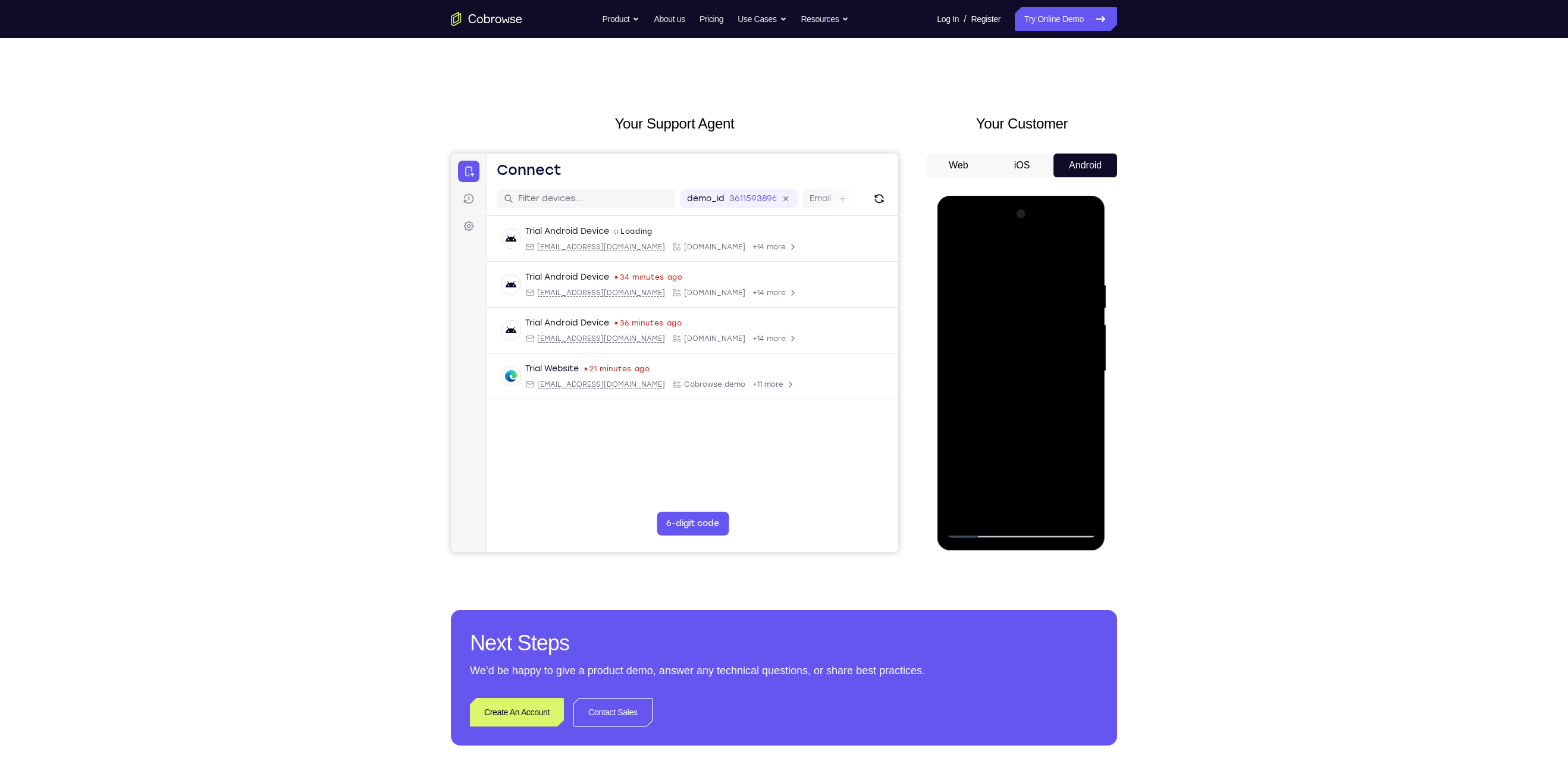
click at [958, 253] on div at bounding box center [1021, 371] width 150 height 333
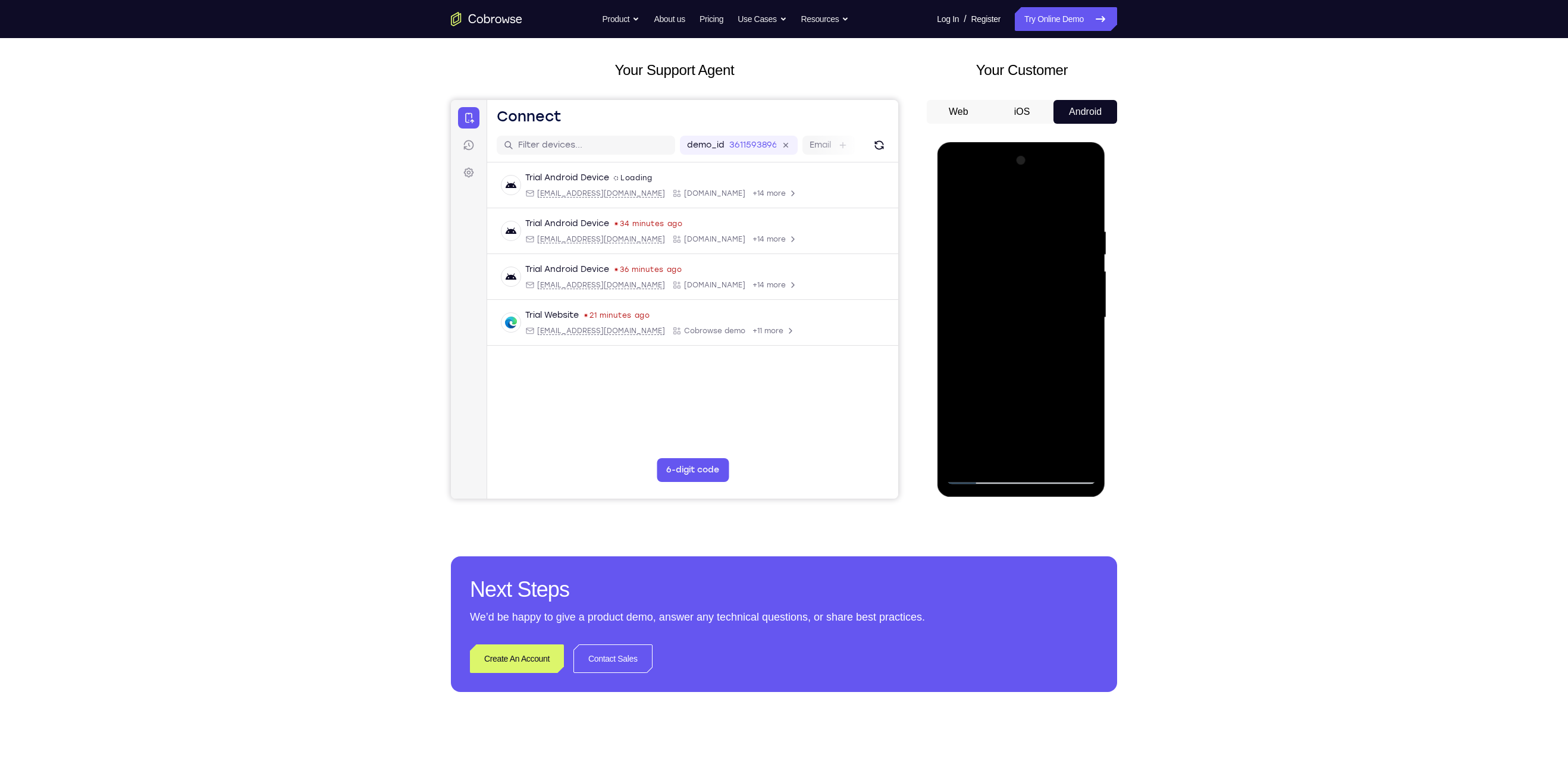
click at [1079, 458] on div at bounding box center [1021, 318] width 150 height 333
click at [971, 460] on div at bounding box center [1021, 318] width 150 height 333
click at [1048, 457] on div at bounding box center [1021, 318] width 150 height 333
click at [1019, 316] on div at bounding box center [1021, 318] width 150 height 333
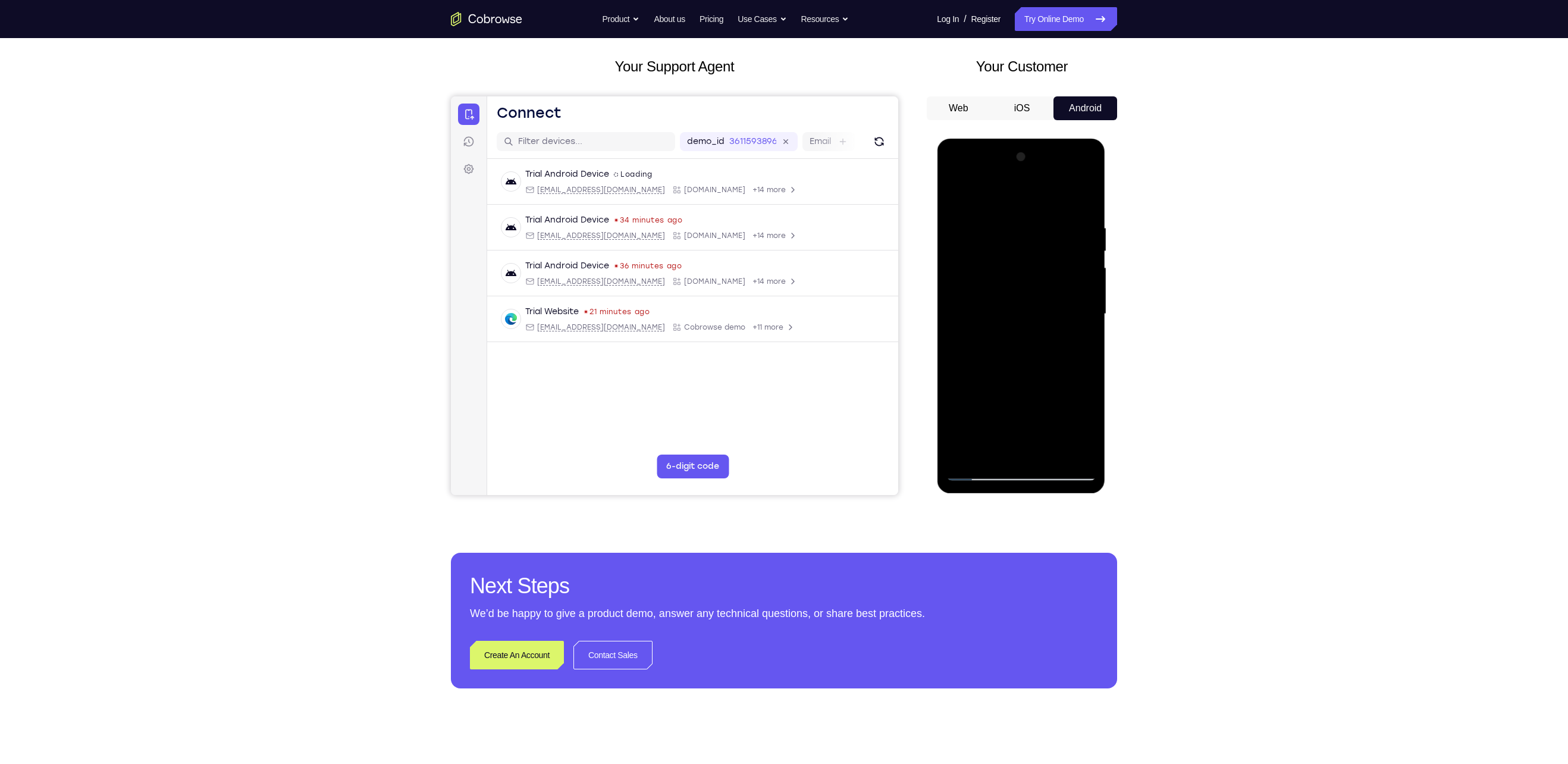
scroll to position [59, 0]
click at [974, 466] on div at bounding box center [1021, 313] width 150 height 333
click at [979, 471] on div at bounding box center [1021, 313] width 150 height 333
click at [1075, 451] on div at bounding box center [1021, 313] width 150 height 333
click at [956, 311] on div at bounding box center [1021, 313] width 150 height 333
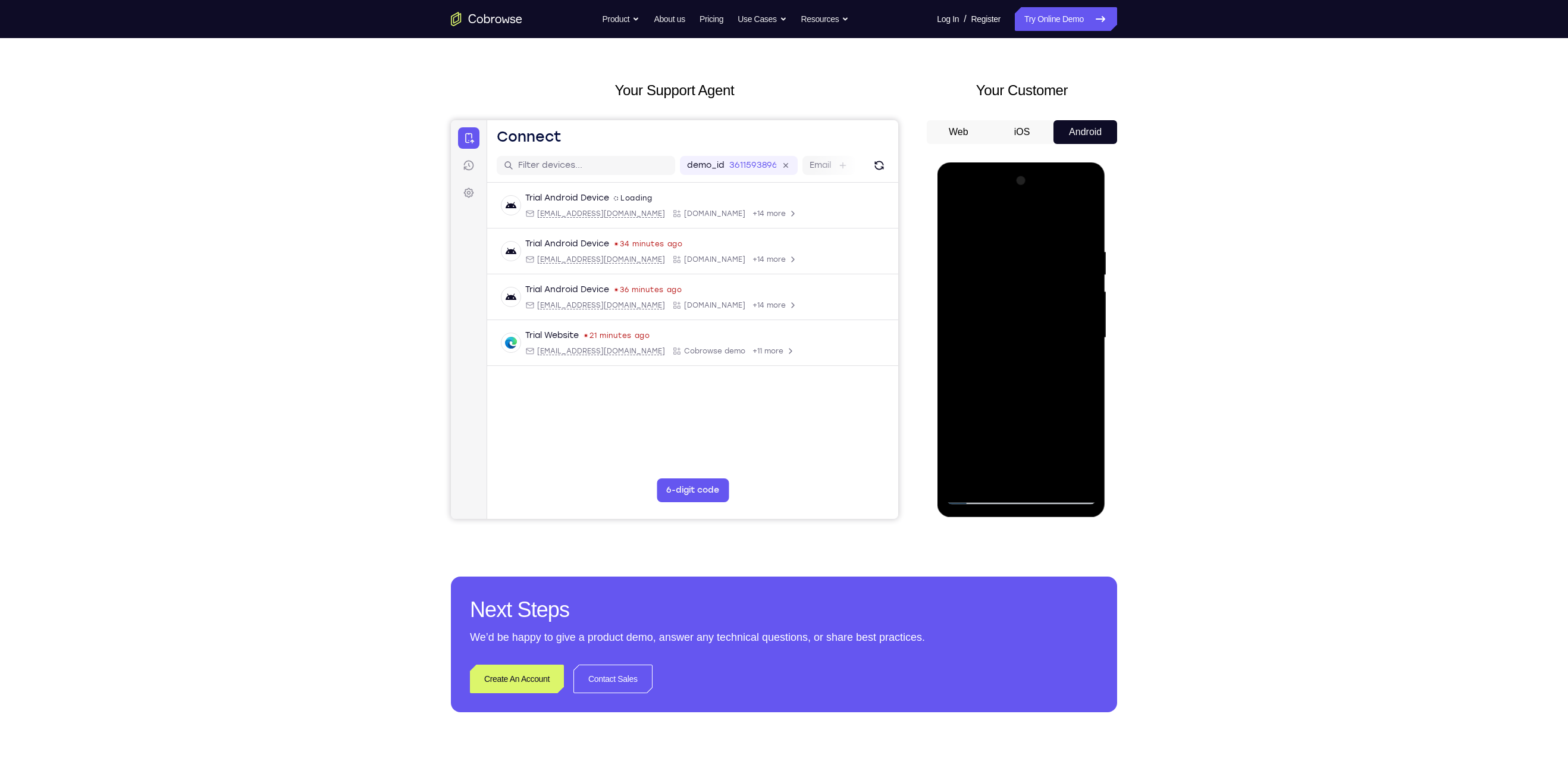
scroll to position [30, 0]
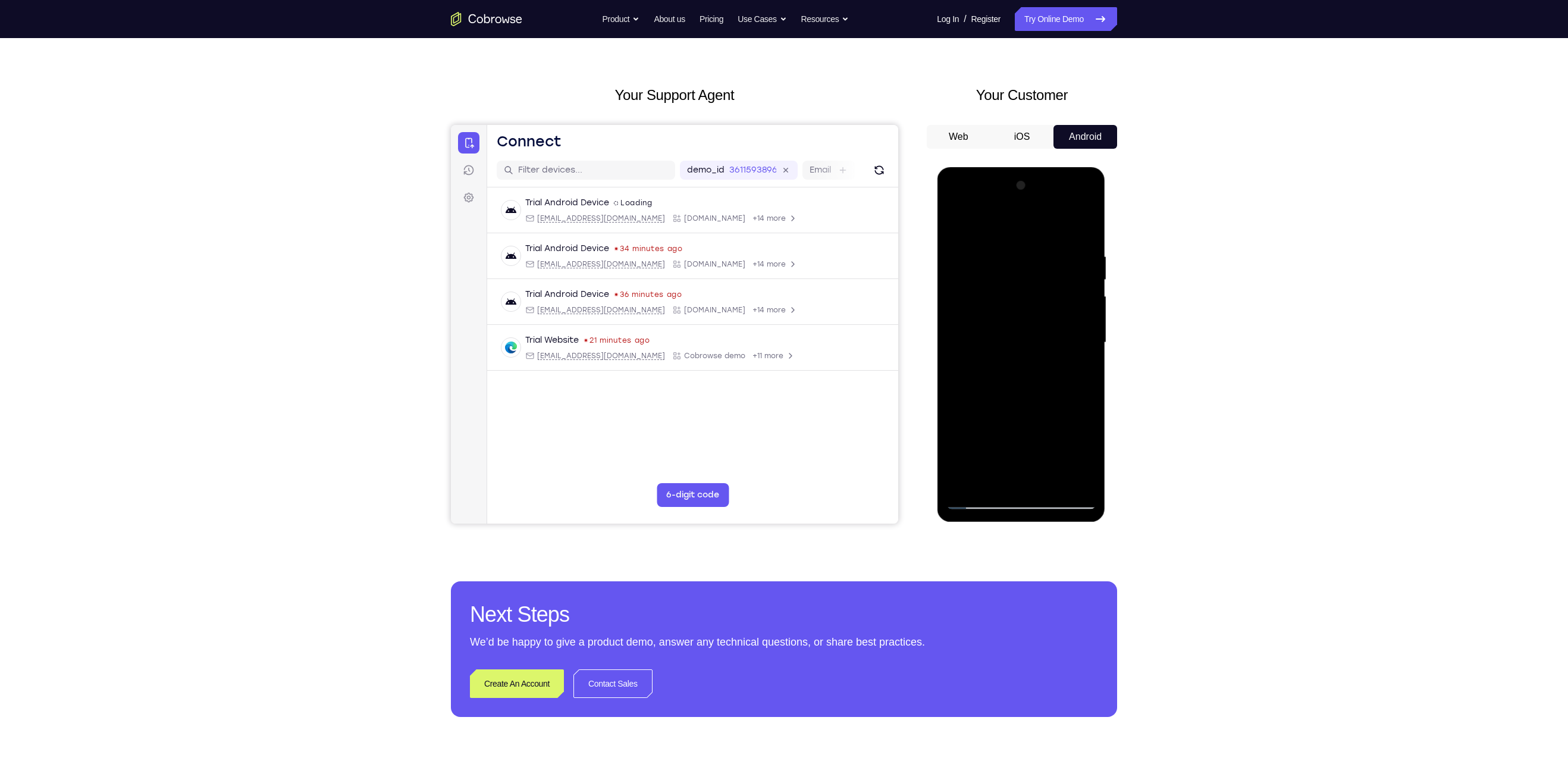
click at [1095, 364] on div at bounding box center [1021, 343] width 150 height 333
click at [1093, 364] on div at bounding box center [1021, 343] width 150 height 333
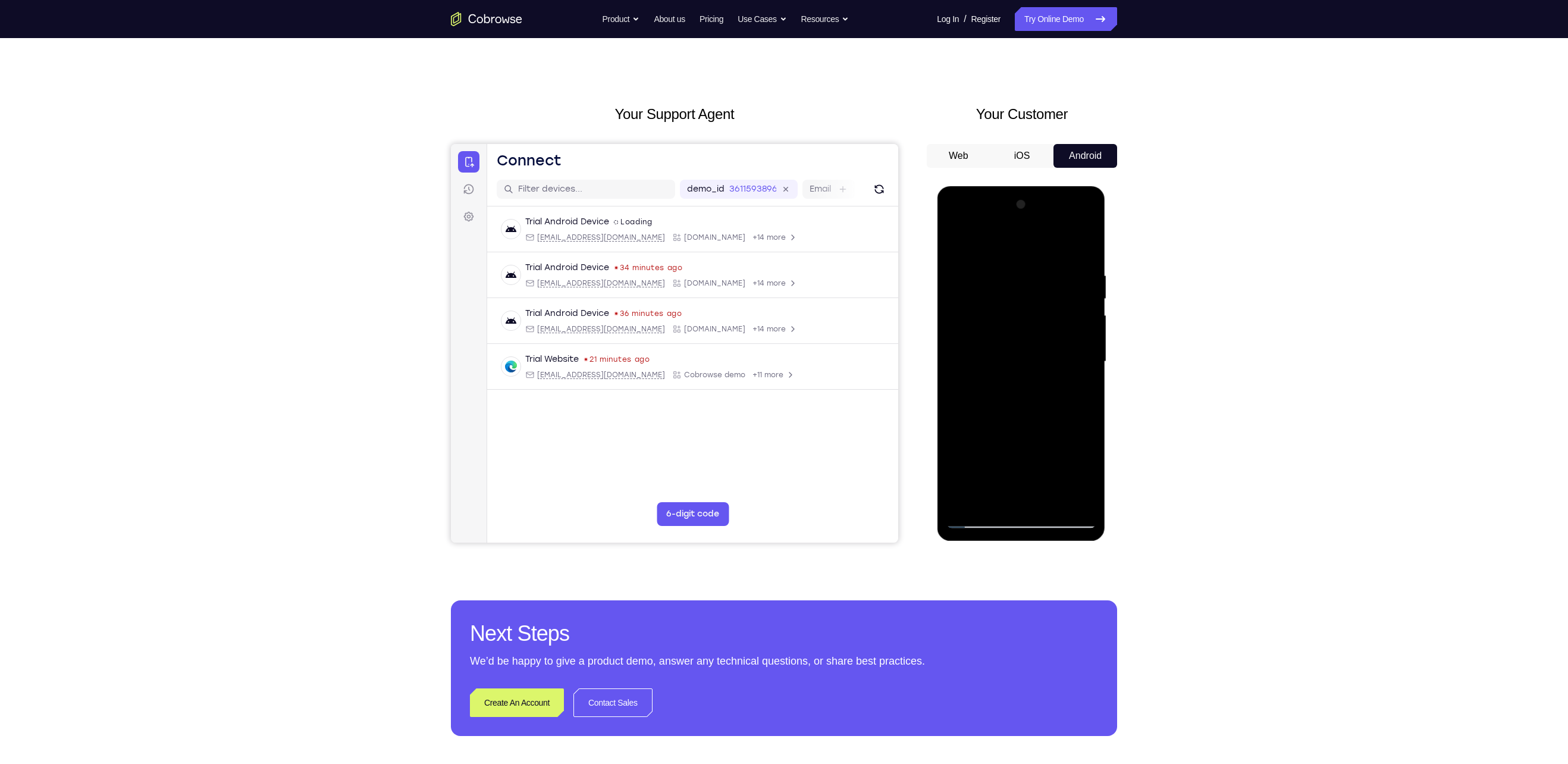
scroll to position [3, 0]
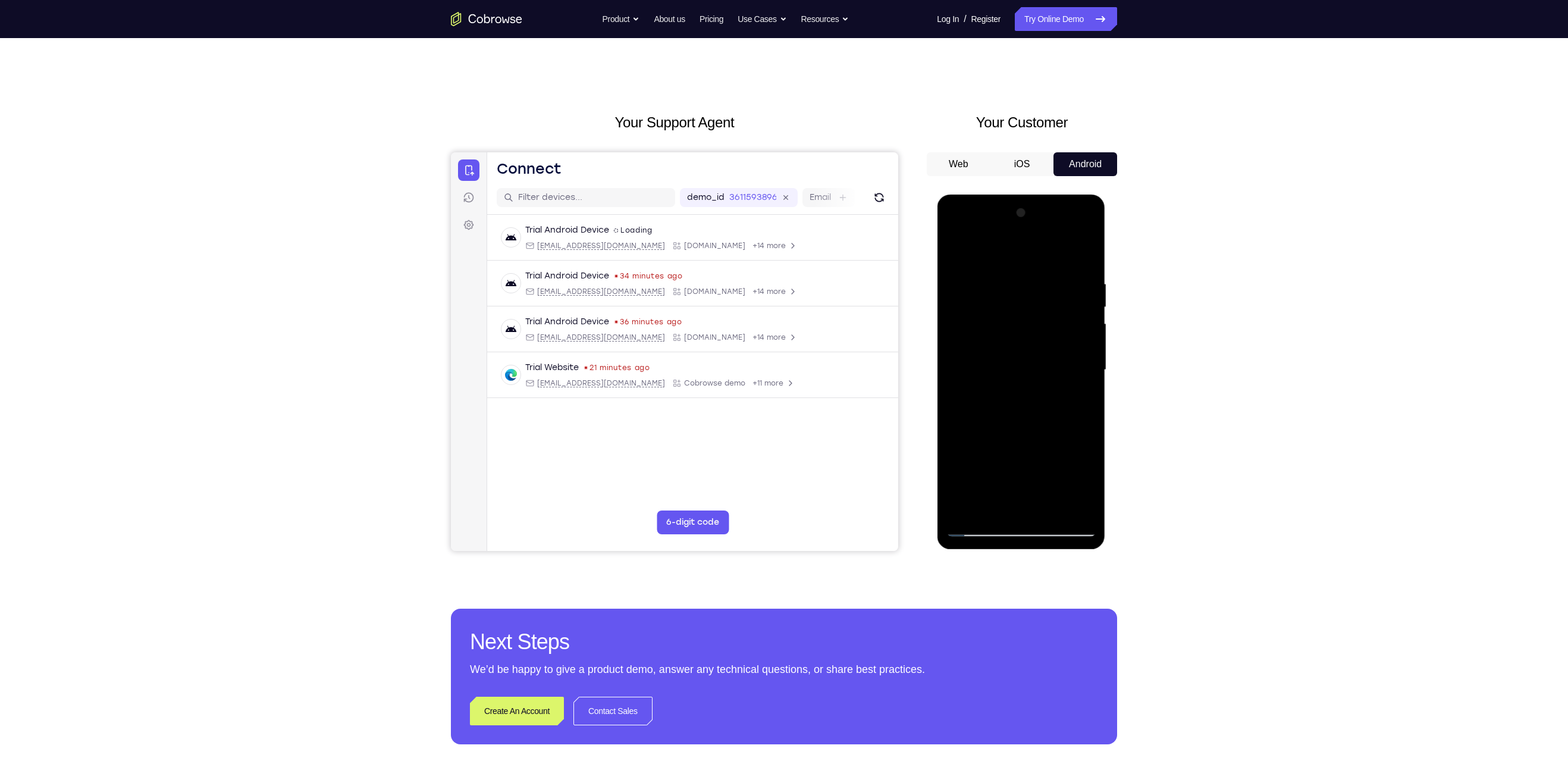
click at [1093, 364] on div at bounding box center [1021, 370] width 150 height 333
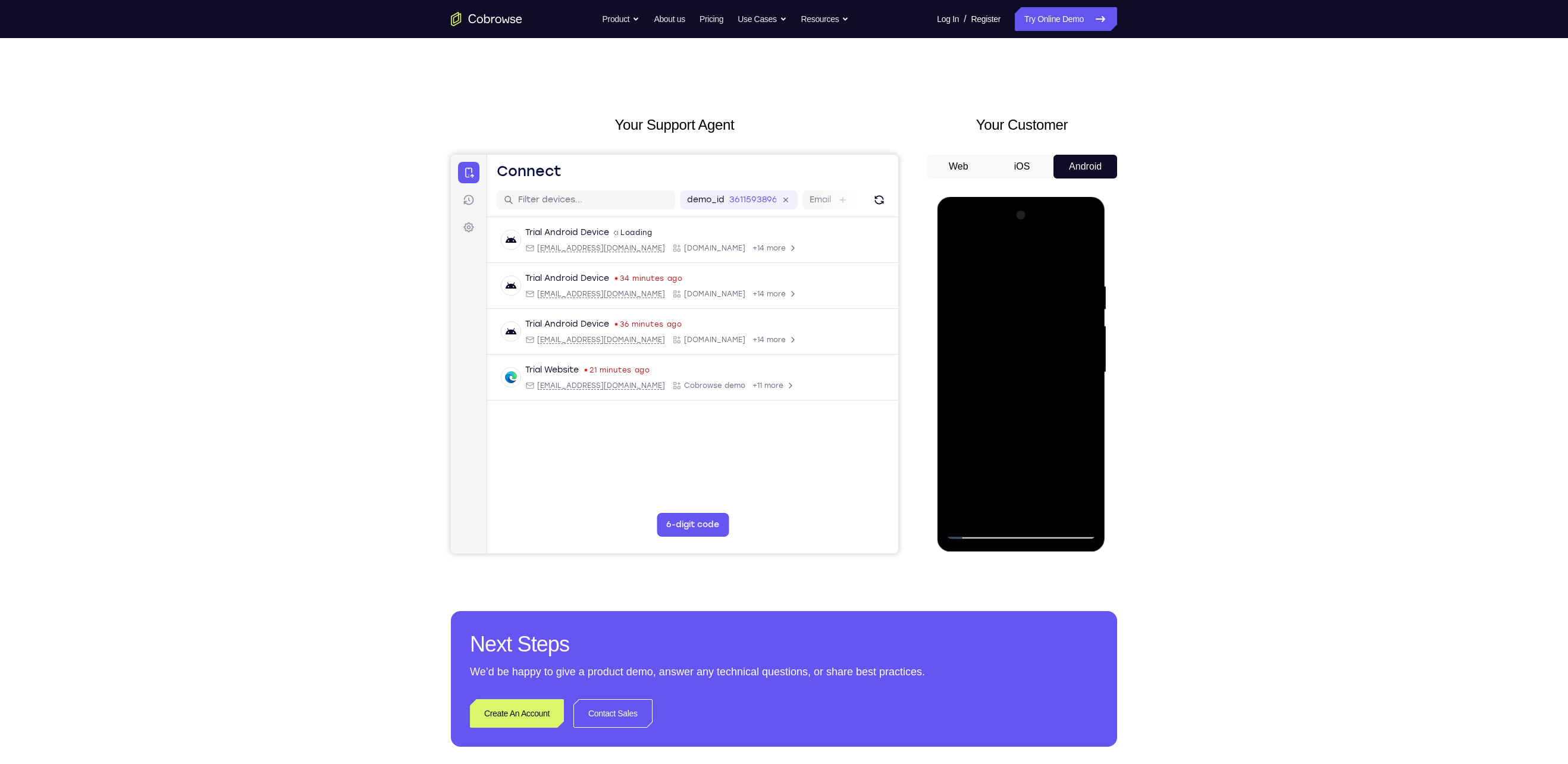
click at [1090, 367] on div at bounding box center [1021, 372] width 150 height 333
click at [1090, 368] on div at bounding box center [1021, 372] width 150 height 333
click at [1087, 364] on div at bounding box center [1021, 372] width 150 height 333
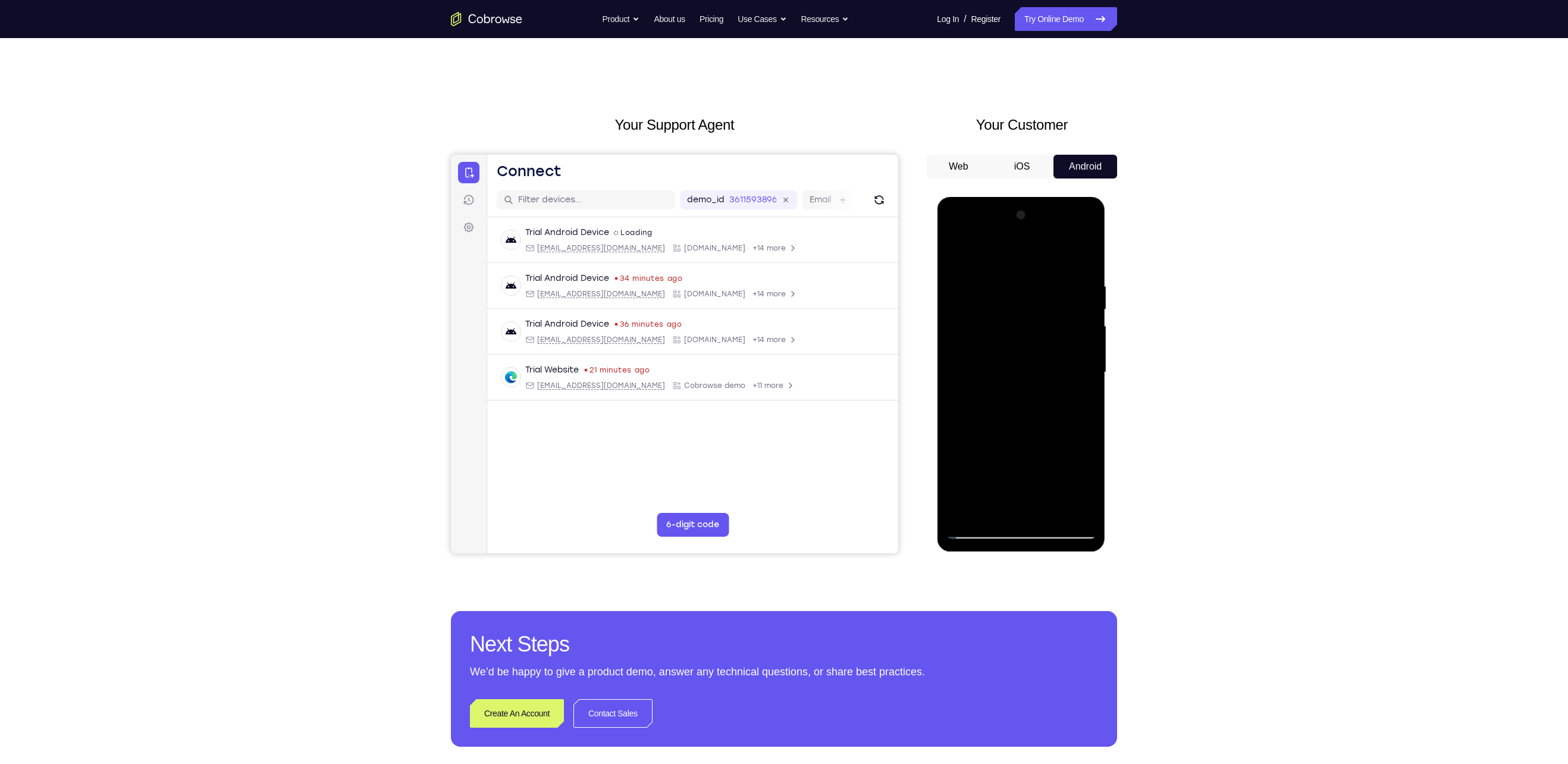
click at [1086, 366] on div at bounding box center [1021, 372] width 150 height 333
click at [1083, 367] on div at bounding box center [1021, 372] width 150 height 333
click at [1085, 360] on div at bounding box center [1021, 372] width 150 height 333
click at [959, 357] on div at bounding box center [1021, 372] width 150 height 333
click at [1081, 357] on div at bounding box center [1021, 372] width 150 height 333
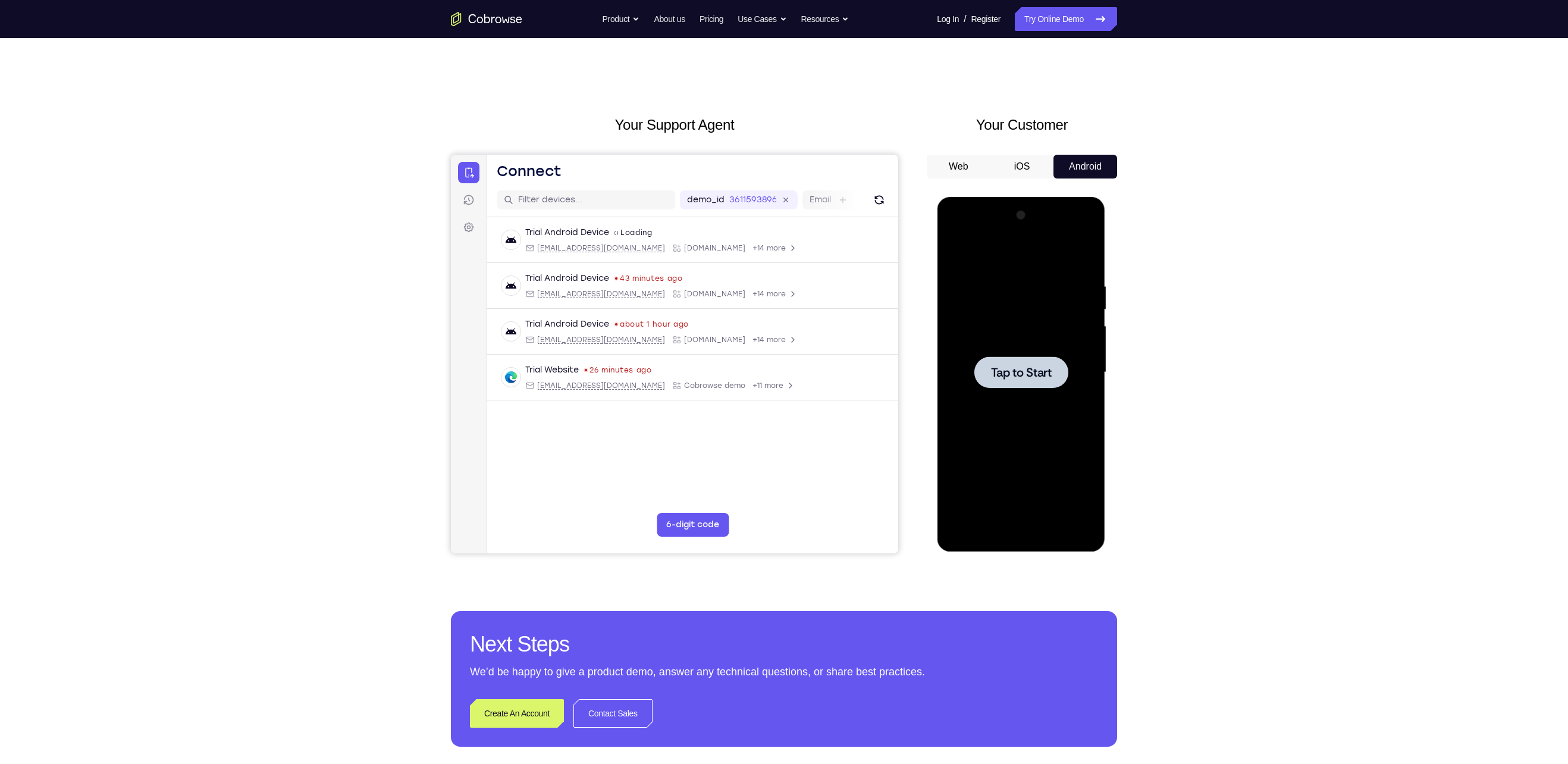
click at [1044, 383] on div at bounding box center [1021, 372] width 94 height 32
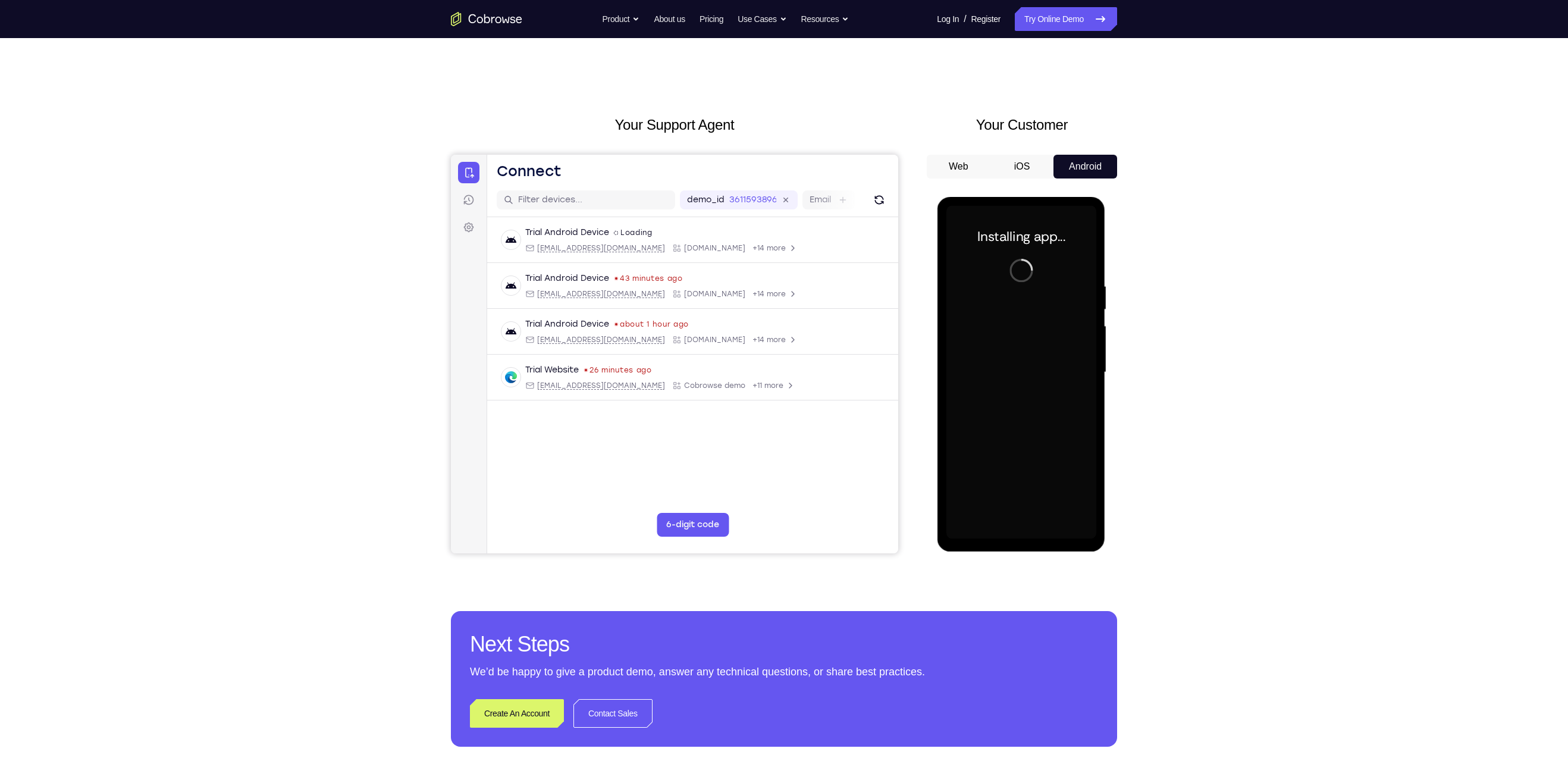
click at [1017, 532] on div at bounding box center [1021, 372] width 150 height 333
click at [1015, 532] on div at bounding box center [1021, 372] width 150 height 333
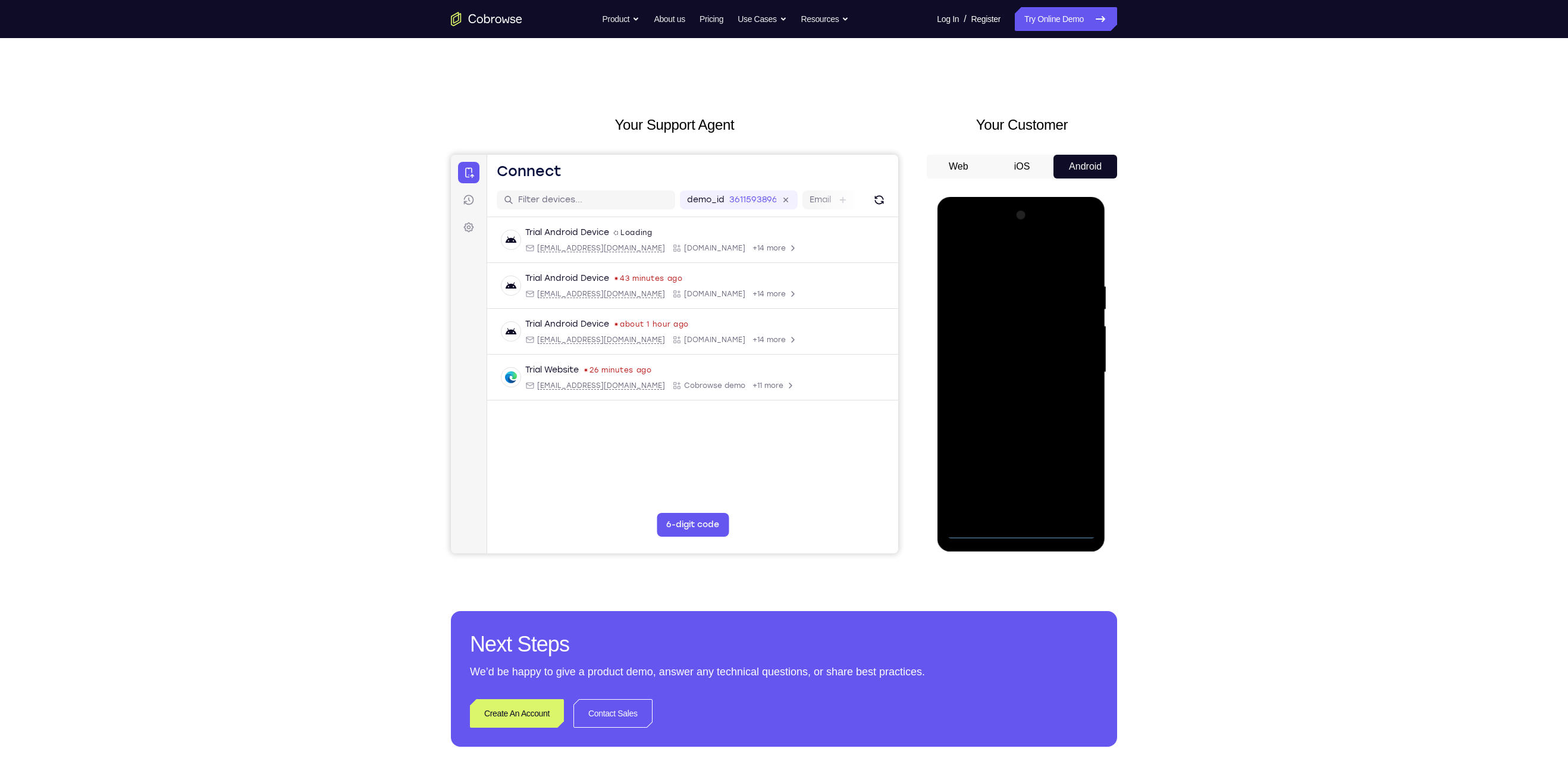
click at [1017, 531] on div at bounding box center [1021, 372] width 150 height 333
click at [1081, 479] on div at bounding box center [1021, 372] width 150 height 333
click at [980, 238] on div at bounding box center [1021, 372] width 150 height 333
click at [1075, 372] on div at bounding box center [1021, 372] width 150 height 333
click at [1013, 397] on div at bounding box center [1021, 372] width 150 height 333
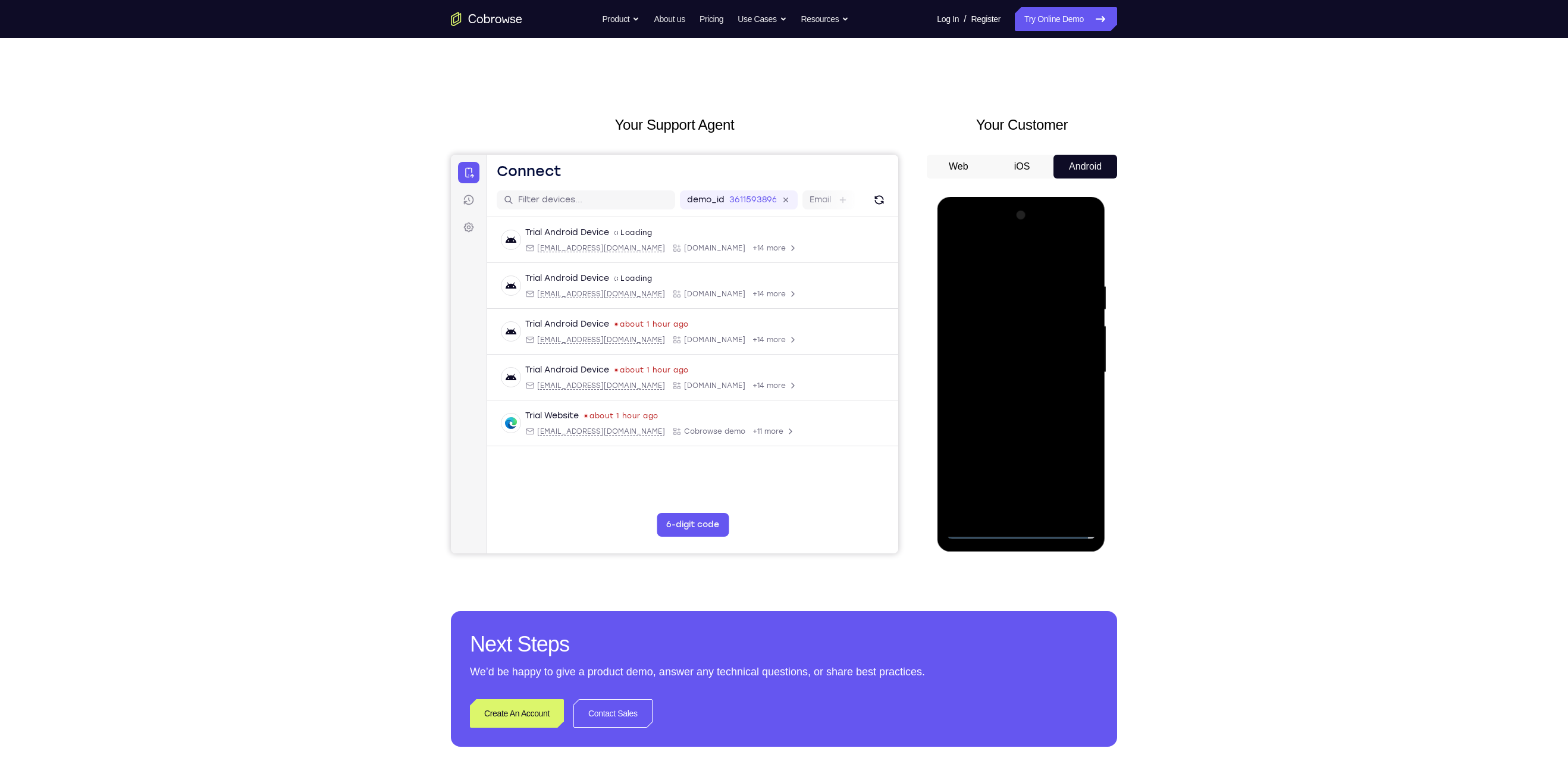
click at [1020, 432] on div at bounding box center [1021, 372] width 150 height 333
click at [1043, 320] on div at bounding box center [1021, 372] width 150 height 333
click at [1017, 336] on div at bounding box center [1021, 372] width 150 height 333
click at [1012, 423] on div at bounding box center [1021, 372] width 150 height 333
click at [1067, 483] on div at bounding box center [1021, 372] width 150 height 333
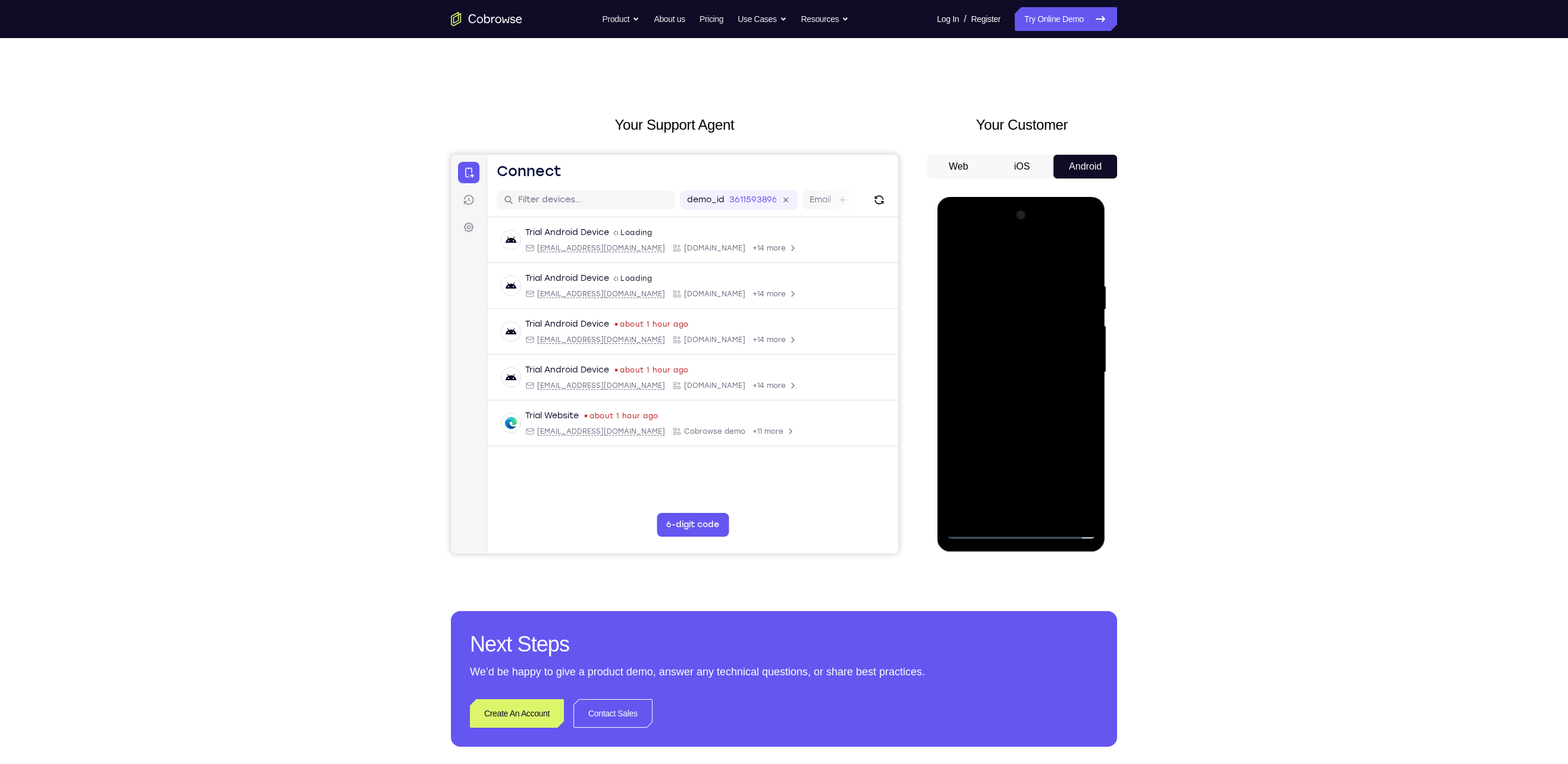
click at [1075, 444] on div at bounding box center [1021, 372] width 150 height 333
click at [960, 466] on div at bounding box center [1021, 372] width 150 height 333
click at [975, 483] on div at bounding box center [1021, 372] width 150 height 333
click at [1066, 509] on div at bounding box center [1021, 372] width 150 height 333
click at [959, 464] on div at bounding box center [1021, 372] width 150 height 333
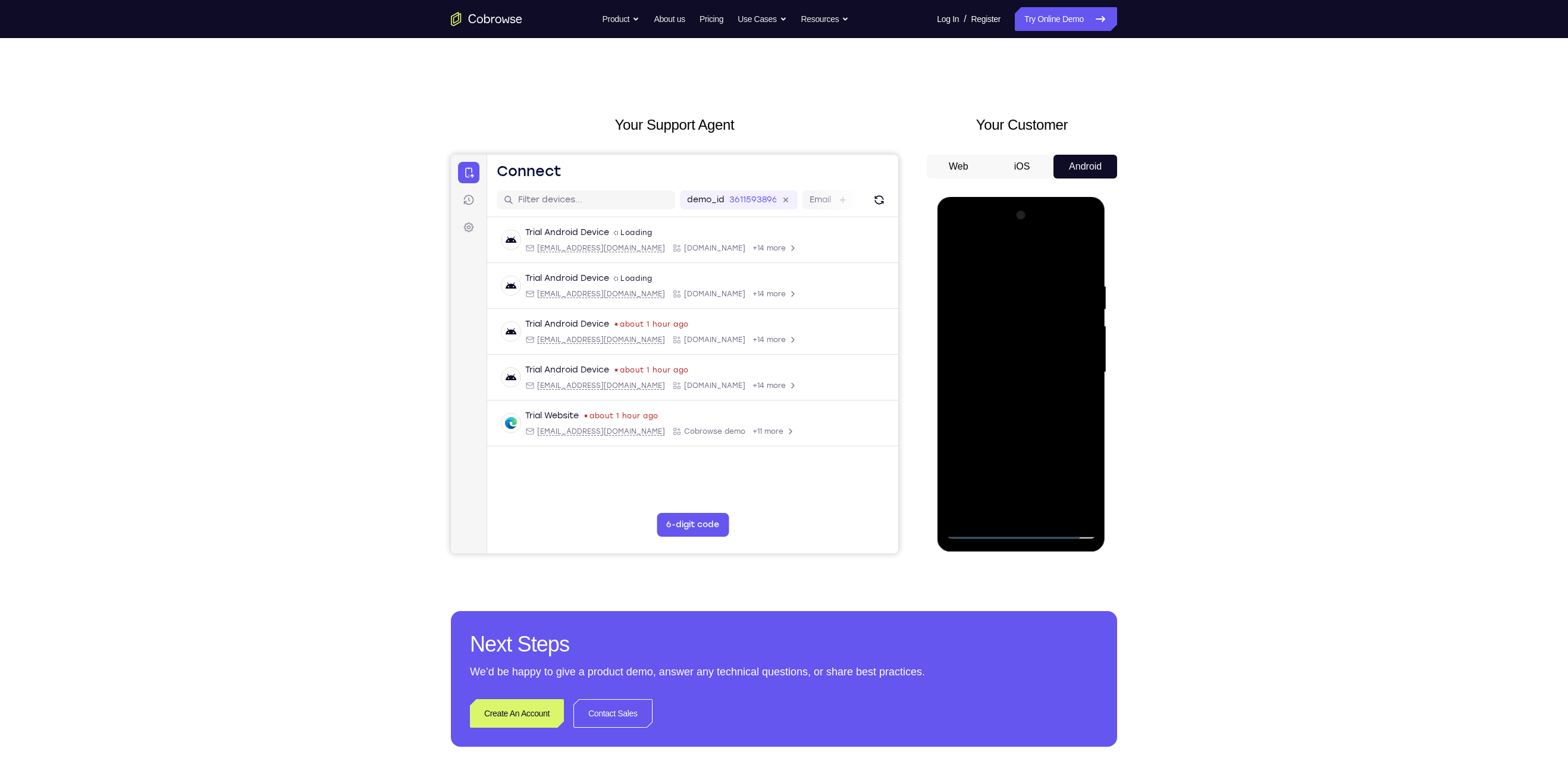
click at [1018, 346] on div at bounding box center [1021, 372] width 150 height 333
click at [1023, 359] on div at bounding box center [1021, 372] width 150 height 333
click at [1013, 514] on div at bounding box center [1021, 372] width 150 height 333
click at [997, 325] on div at bounding box center [1021, 372] width 150 height 333
click at [974, 349] on div at bounding box center [1021, 372] width 150 height 333
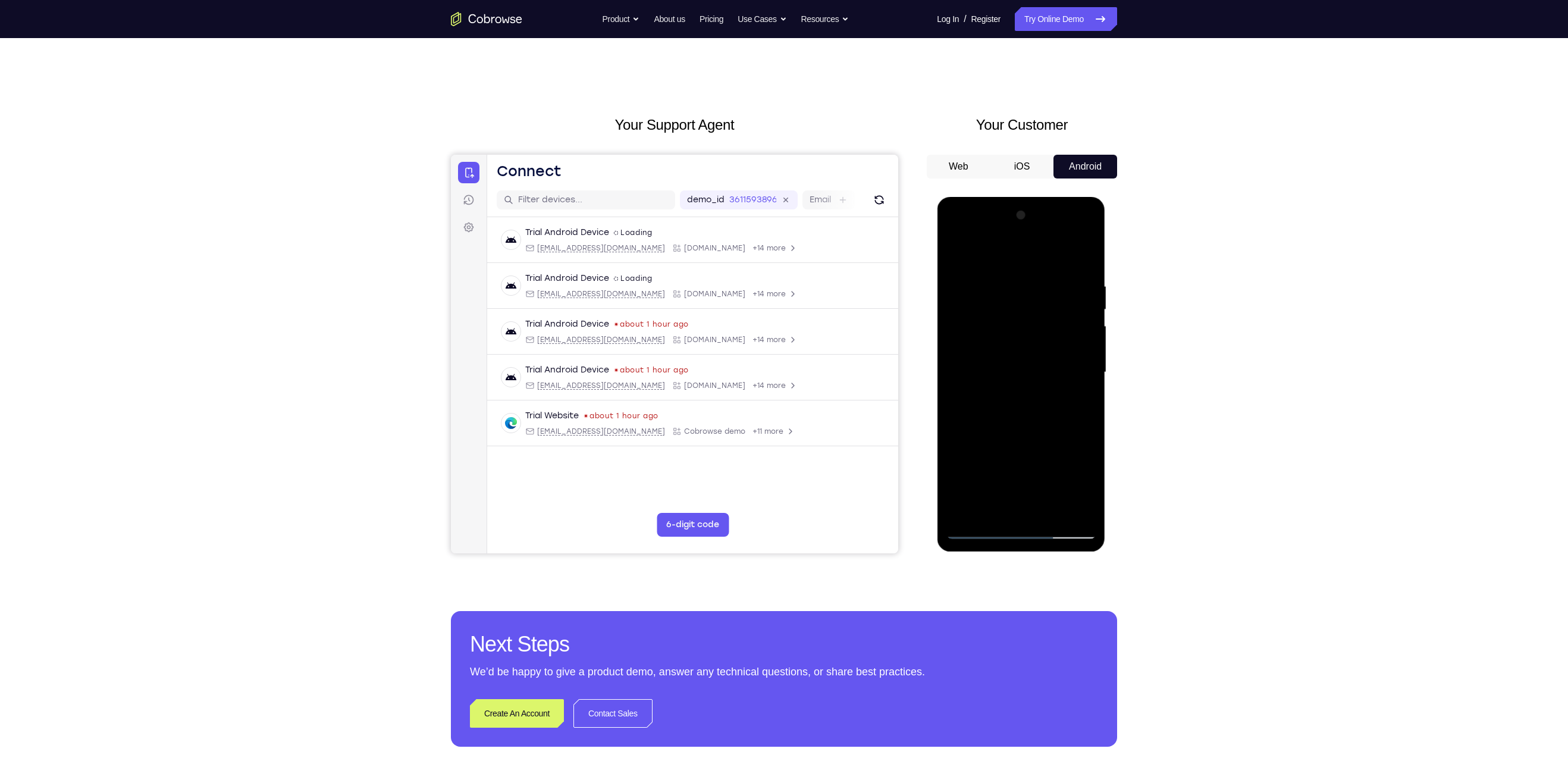
click at [1009, 281] on div at bounding box center [1021, 372] width 150 height 333
click at [1086, 268] on div at bounding box center [1021, 372] width 150 height 333
click at [1012, 283] on div at bounding box center [1021, 372] width 150 height 333
click at [1083, 258] on div at bounding box center [1021, 372] width 150 height 333
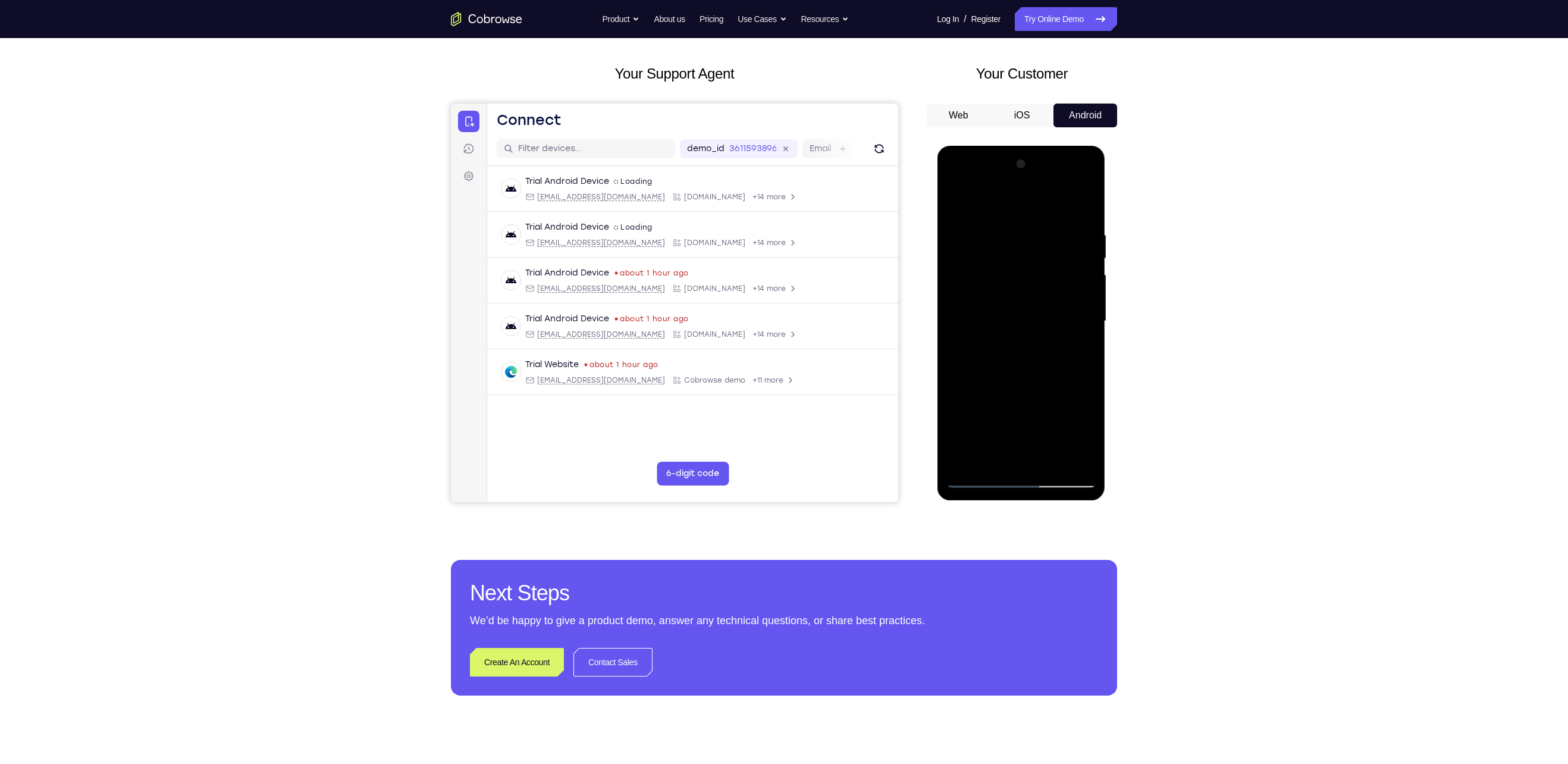
click at [966, 464] on div at bounding box center [1021, 322] width 150 height 333
click at [965, 456] on div at bounding box center [1021, 322] width 150 height 333
click at [1067, 238] on div at bounding box center [1021, 322] width 150 height 333
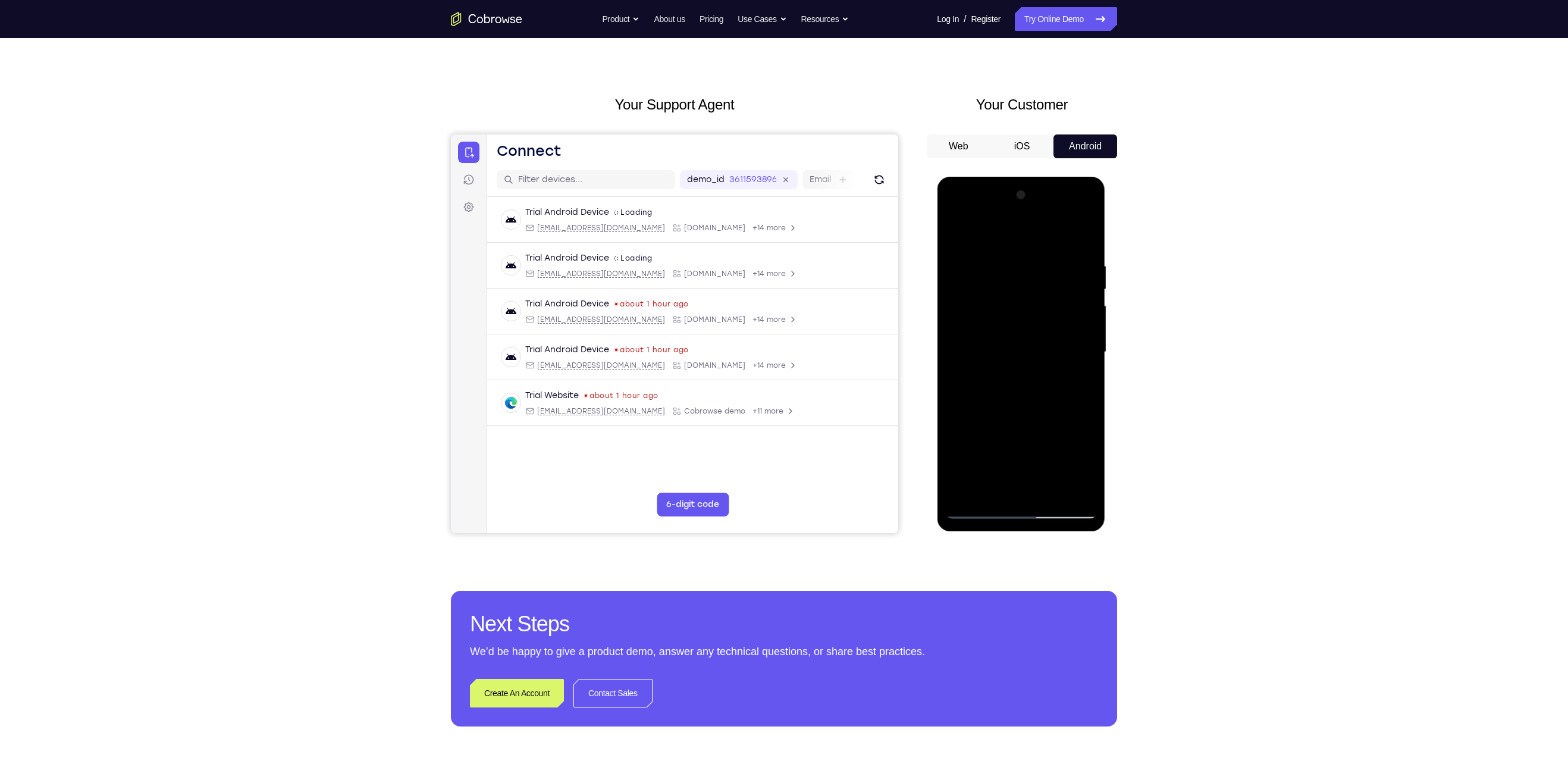
scroll to position [21, 0]
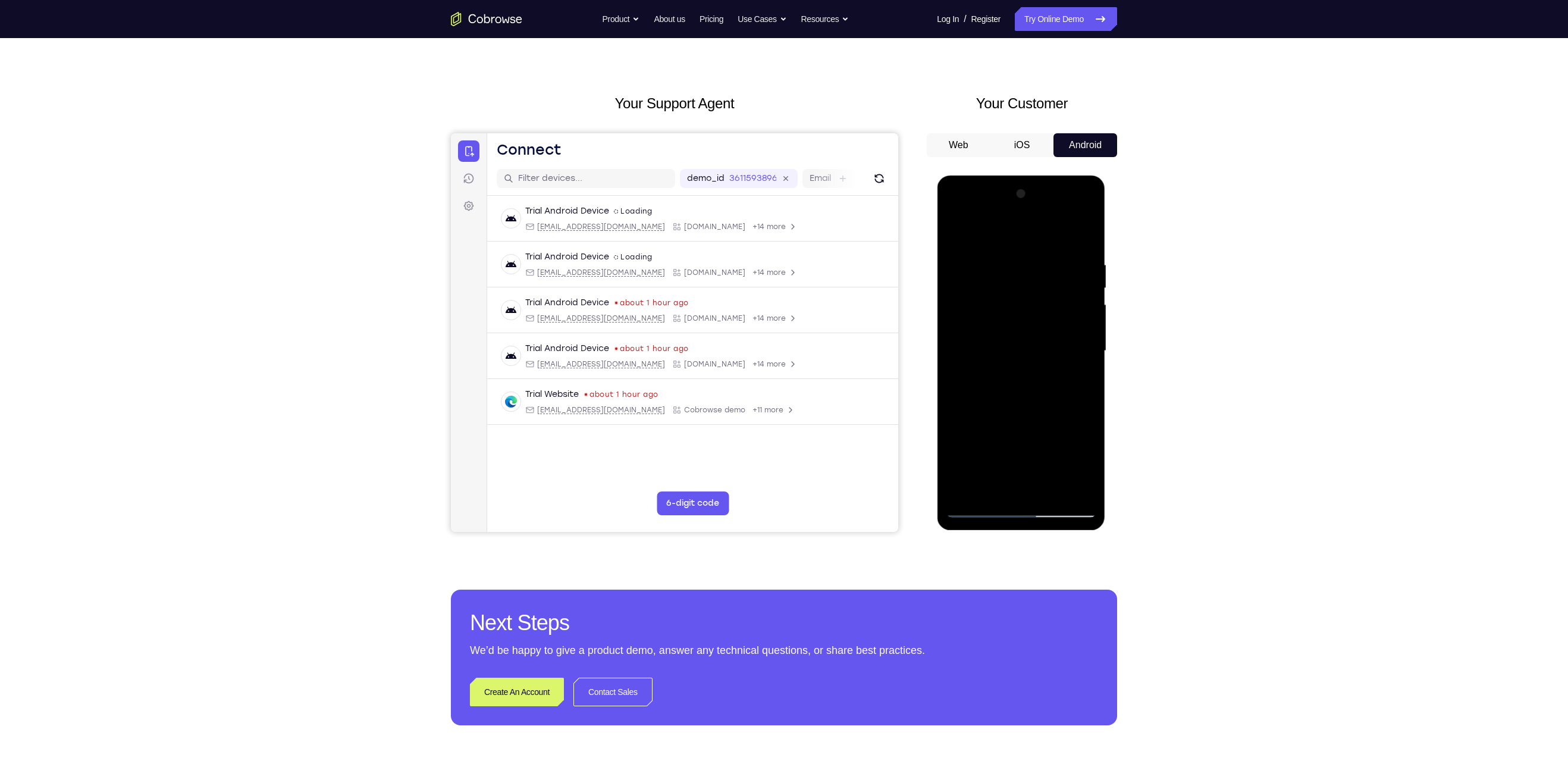
click at [979, 235] on div at bounding box center [1021, 351] width 150 height 333
drag, startPoint x: 1048, startPoint y: 395, endPoint x: 1071, endPoint y: 293, distance: 104.6
click at [1071, 293] on div at bounding box center [1021, 351] width 150 height 333
click at [970, 360] on div at bounding box center [1021, 351] width 150 height 333
drag, startPoint x: 1021, startPoint y: 331, endPoint x: 1025, endPoint y: 456, distance: 125.1
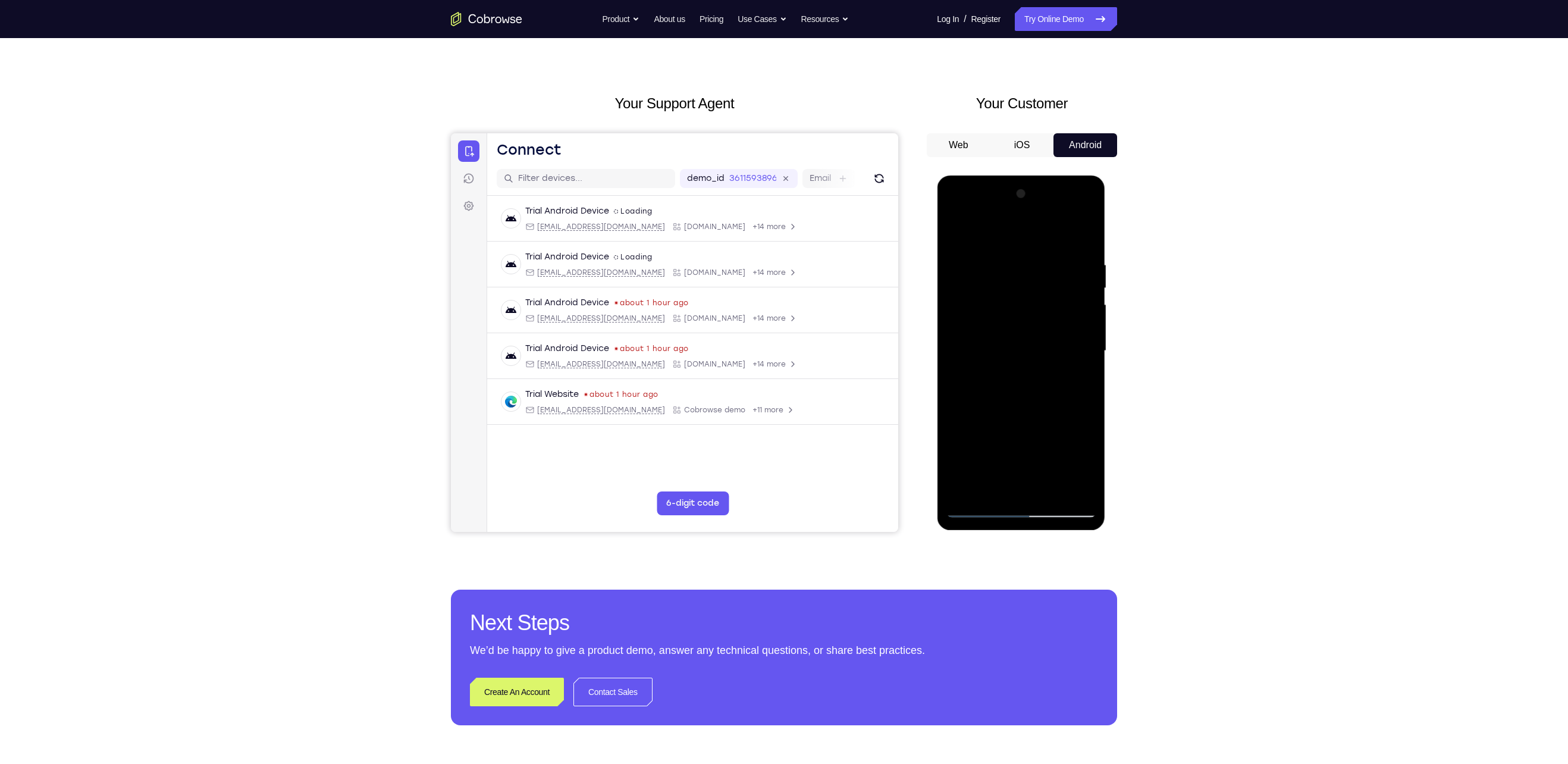
click at [1025, 456] on div at bounding box center [1021, 351] width 150 height 333
click at [959, 230] on div at bounding box center [1021, 351] width 150 height 333
click at [1078, 491] on div at bounding box center [1021, 351] width 150 height 333
click at [1050, 271] on div at bounding box center [1021, 351] width 150 height 333
click at [993, 489] on div at bounding box center [1021, 351] width 150 height 333
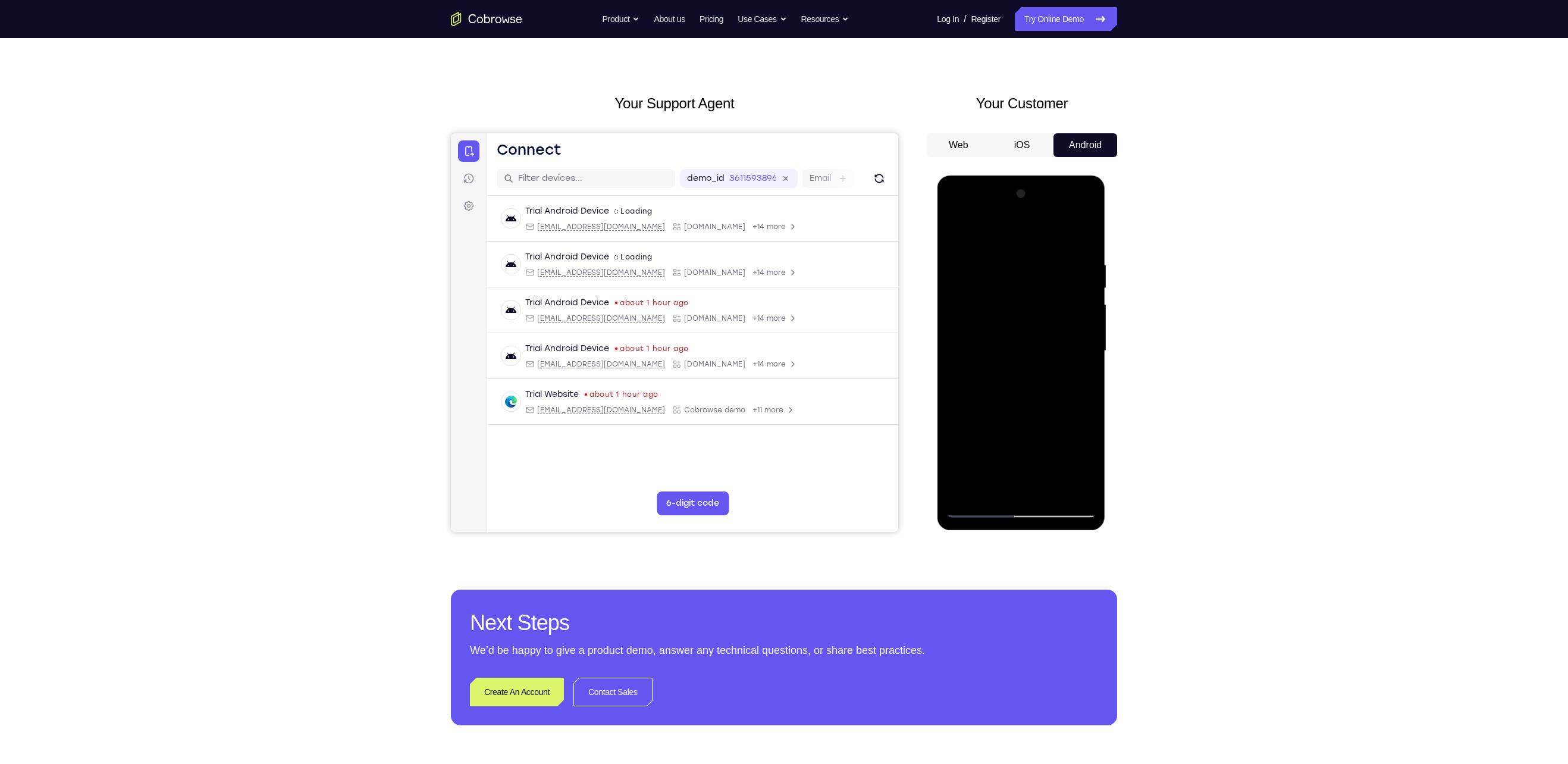
click at [998, 485] on div at bounding box center [1021, 351] width 150 height 333
click at [1017, 233] on div at bounding box center [1021, 351] width 150 height 333
click at [1086, 266] on div at bounding box center [1021, 351] width 150 height 333
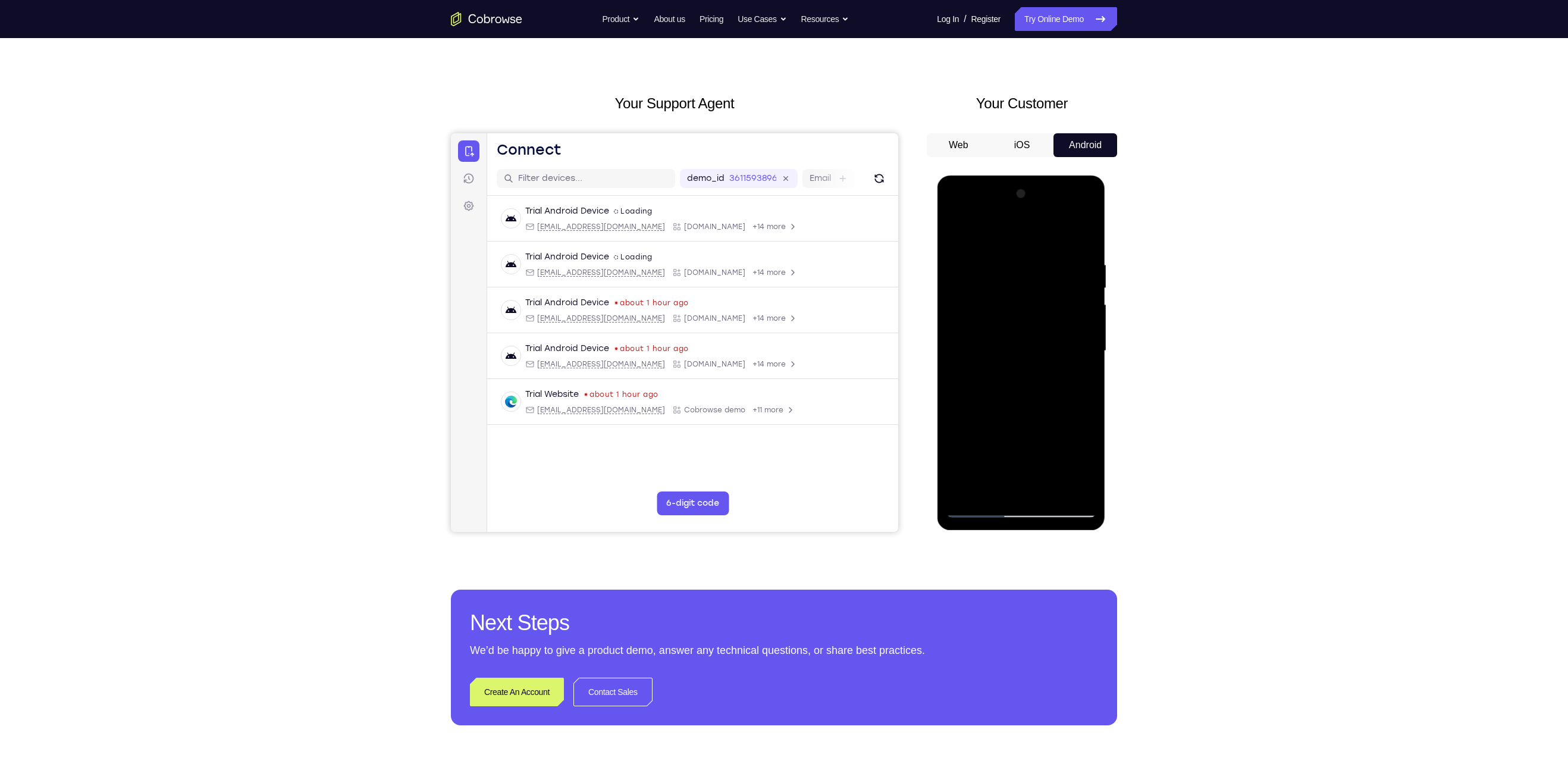
click at [1087, 356] on div at bounding box center [1021, 351] width 150 height 333
click at [1086, 175] on div at bounding box center [1021, 175] width 168 height 0
